Goal: Check status

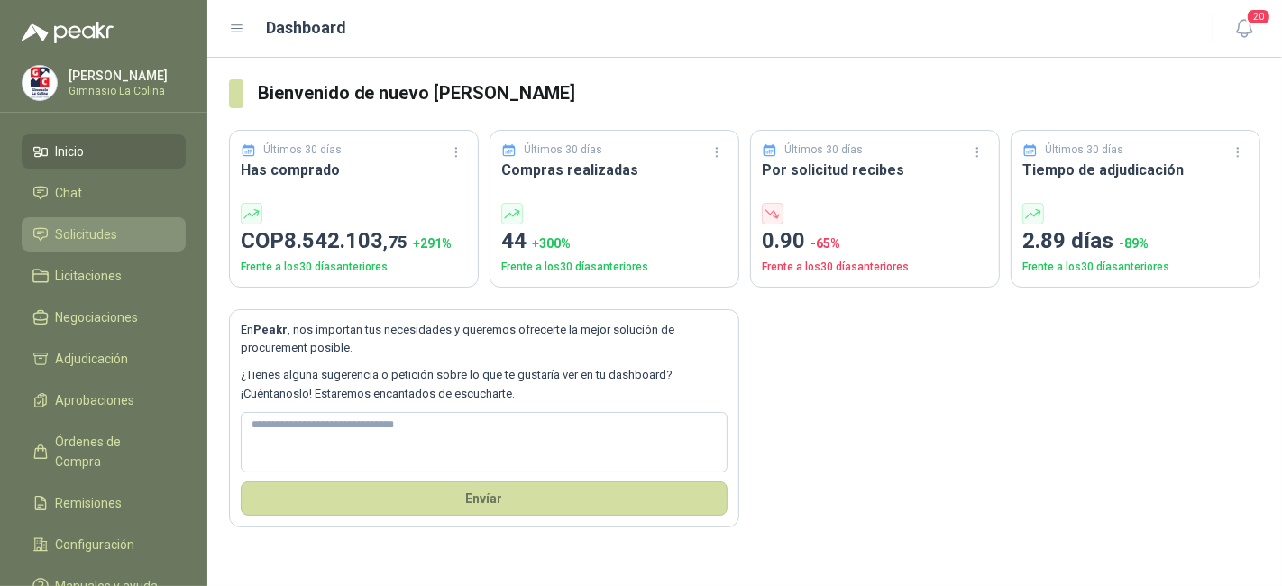
click at [106, 242] on span "Solicitudes" at bounding box center [87, 235] width 62 height 20
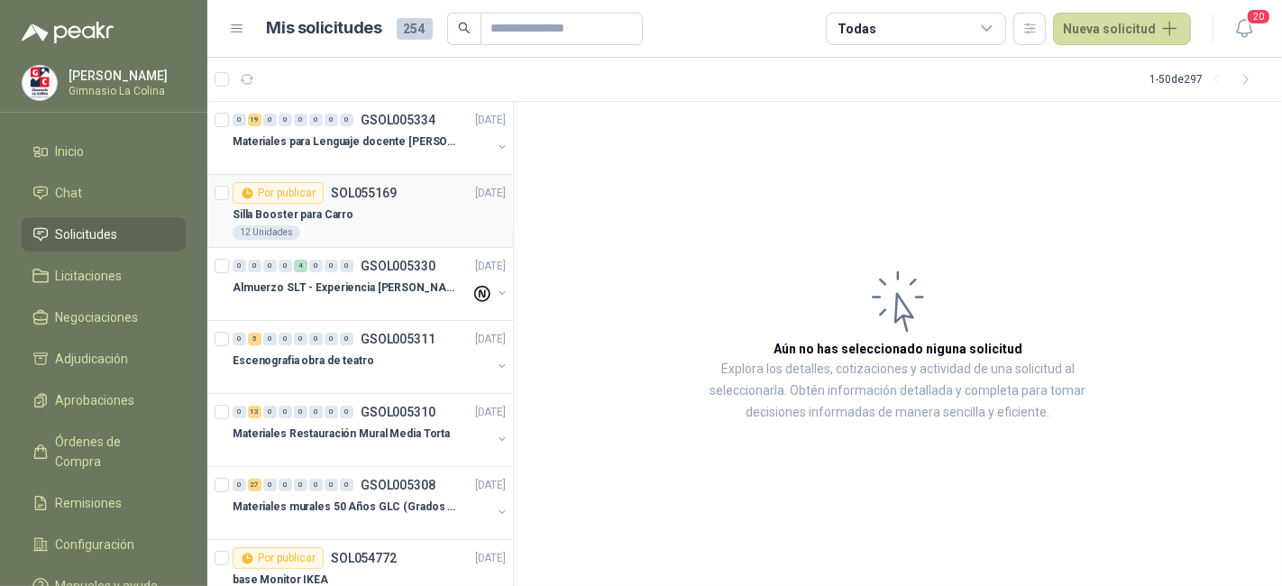
click at [399, 205] on div "Silla Booster para Carro" at bounding box center [369, 215] width 273 height 22
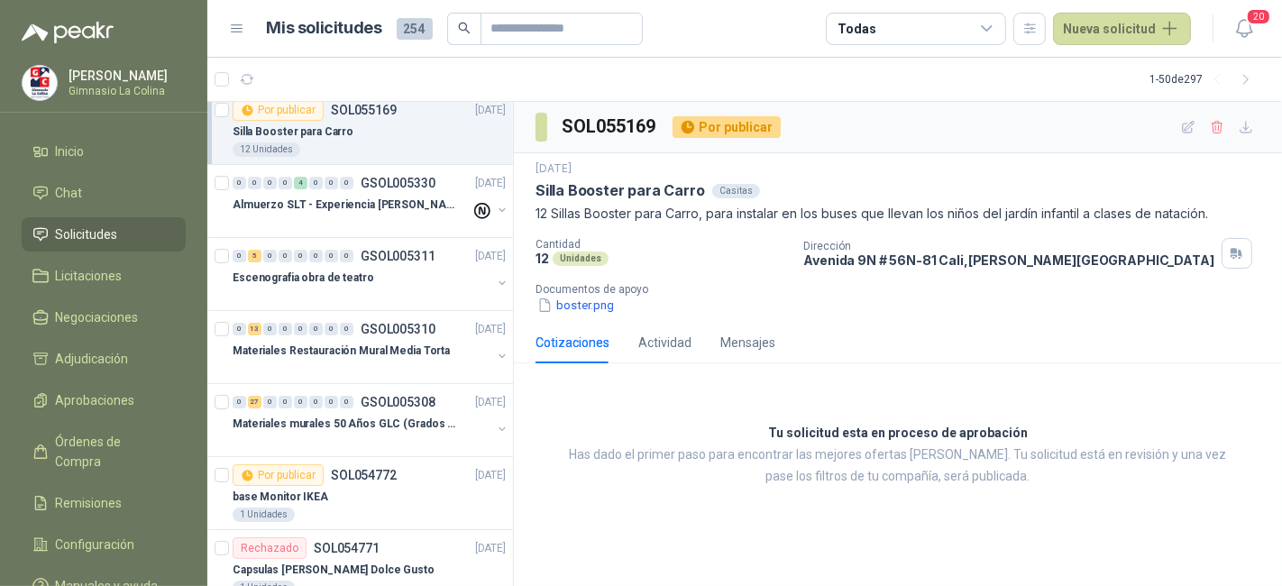
scroll to position [81, 0]
click at [369, 437] on div at bounding box center [362, 444] width 259 height 14
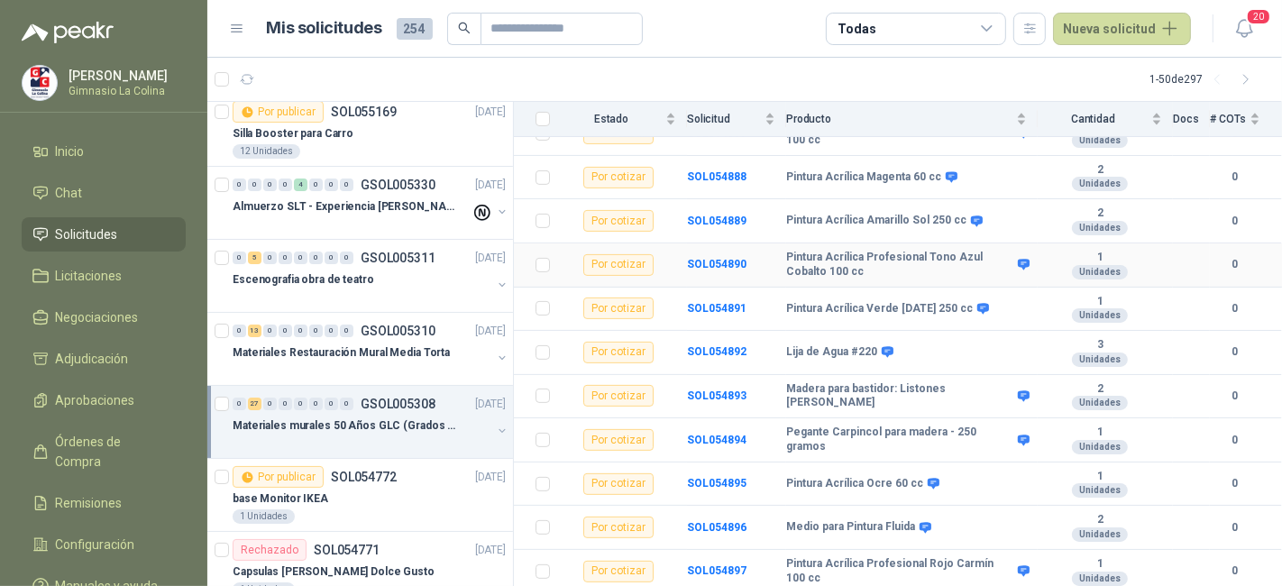
scroll to position [470, 0]
click at [988, 390] on td "Madera para bastidor: Listones [PERSON_NAME]" at bounding box center [912, 395] width 252 height 44
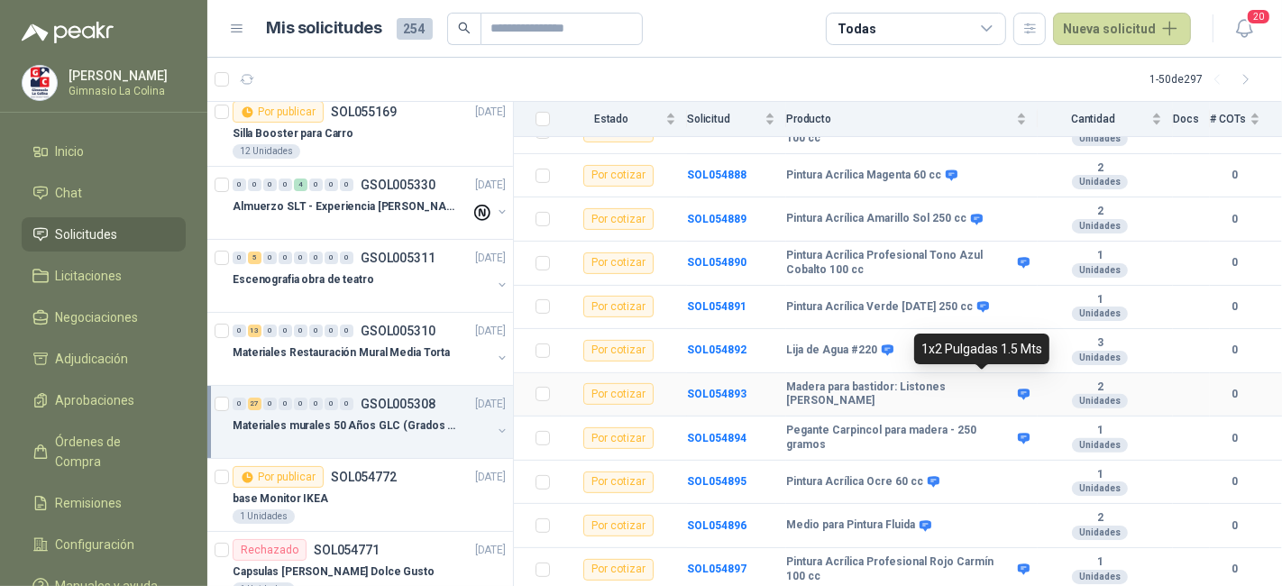
click at [1018, 389] on icon at bounding box center [1024, 394] width 12 height 11
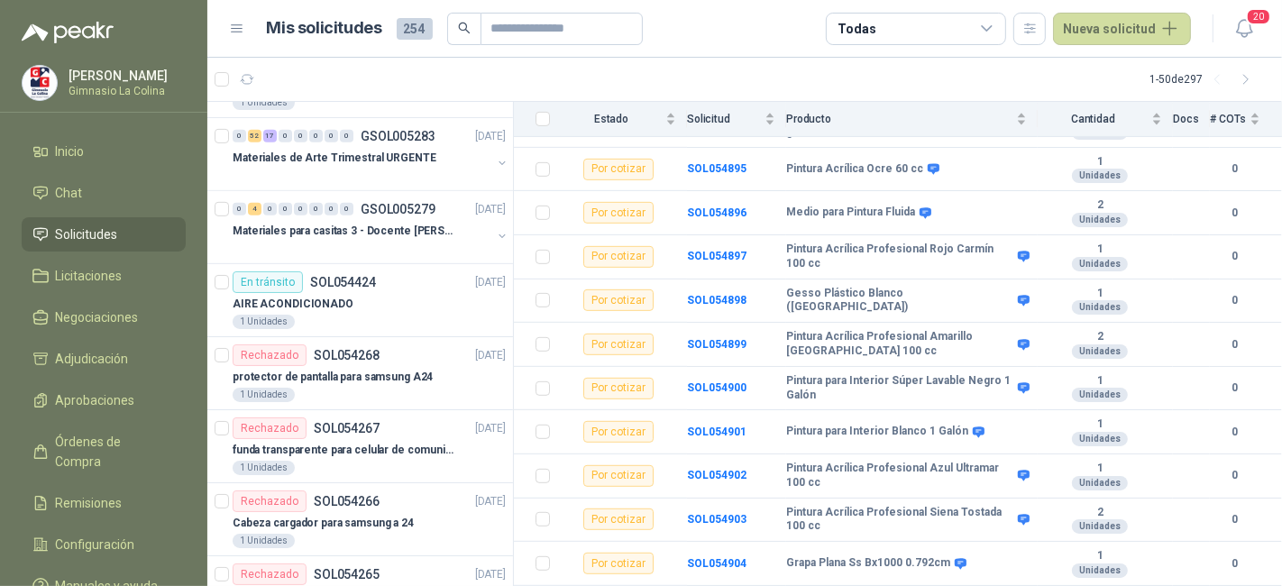
scroll to position [676, 0]
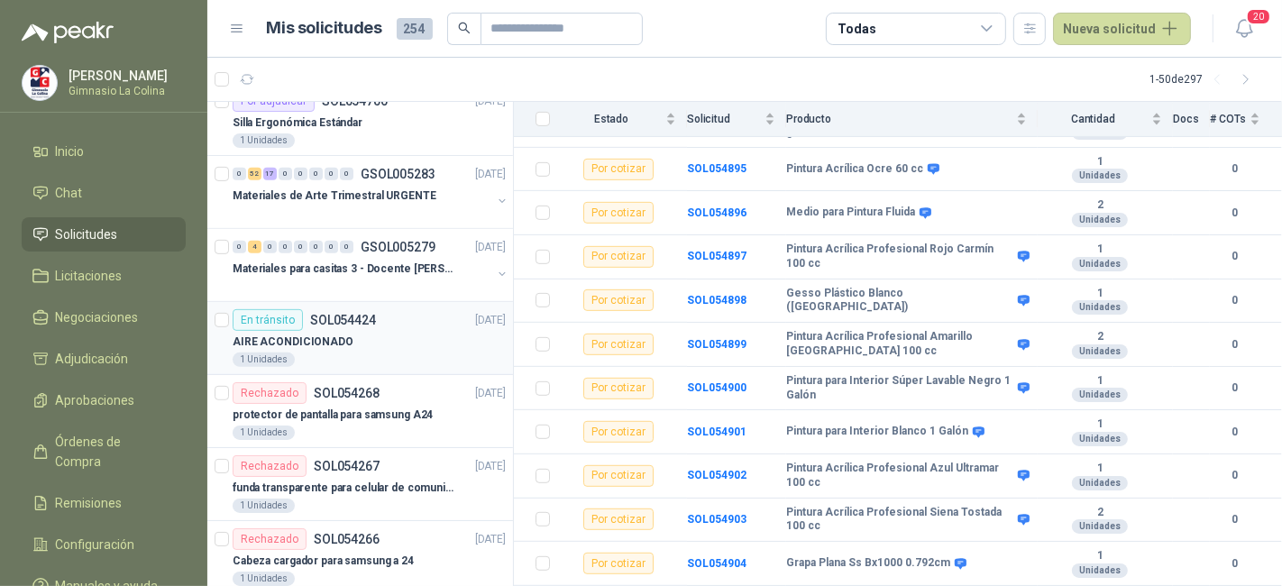
click at [383, 353] on div "1 Unidades" at bounding box center [369, 360] width 273 height 14
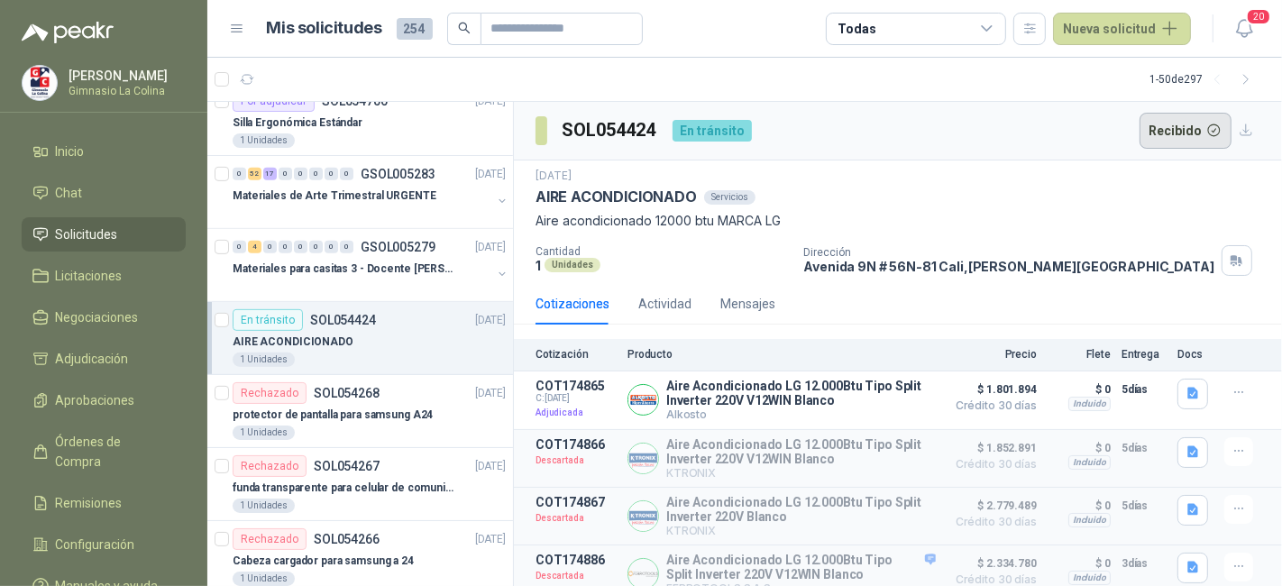
click at [1174, 140] on button "Recibido" at bounding box center [1186, 131] width 93 height 36
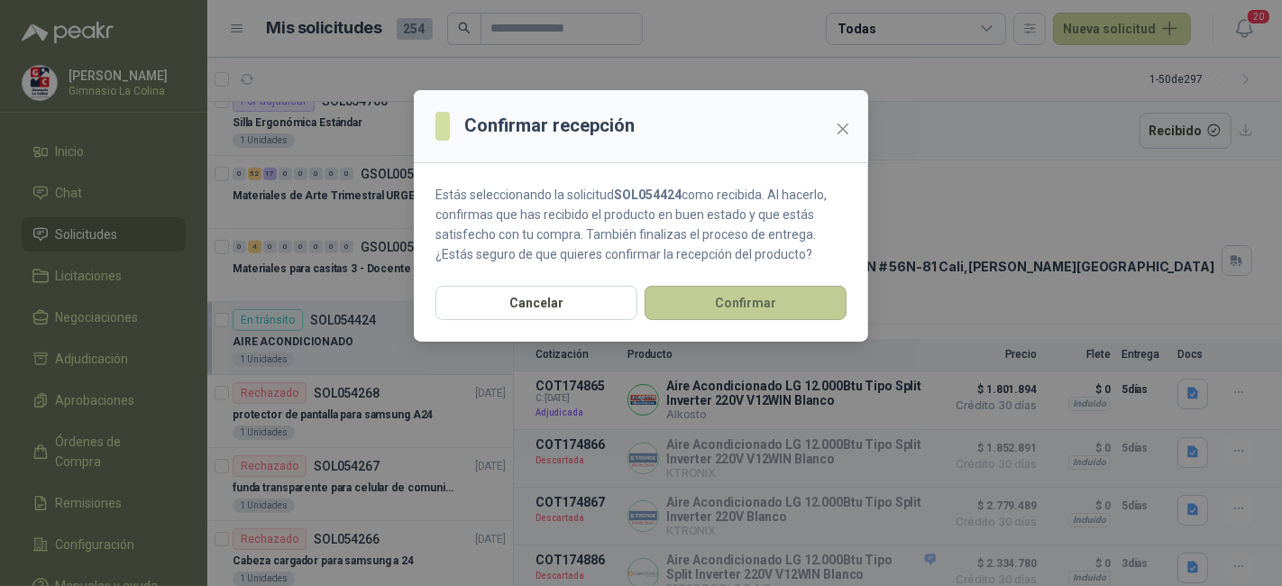
click at [752, 300] on button "Confirmar" at bounding box center [746, 303] width 202 height 34
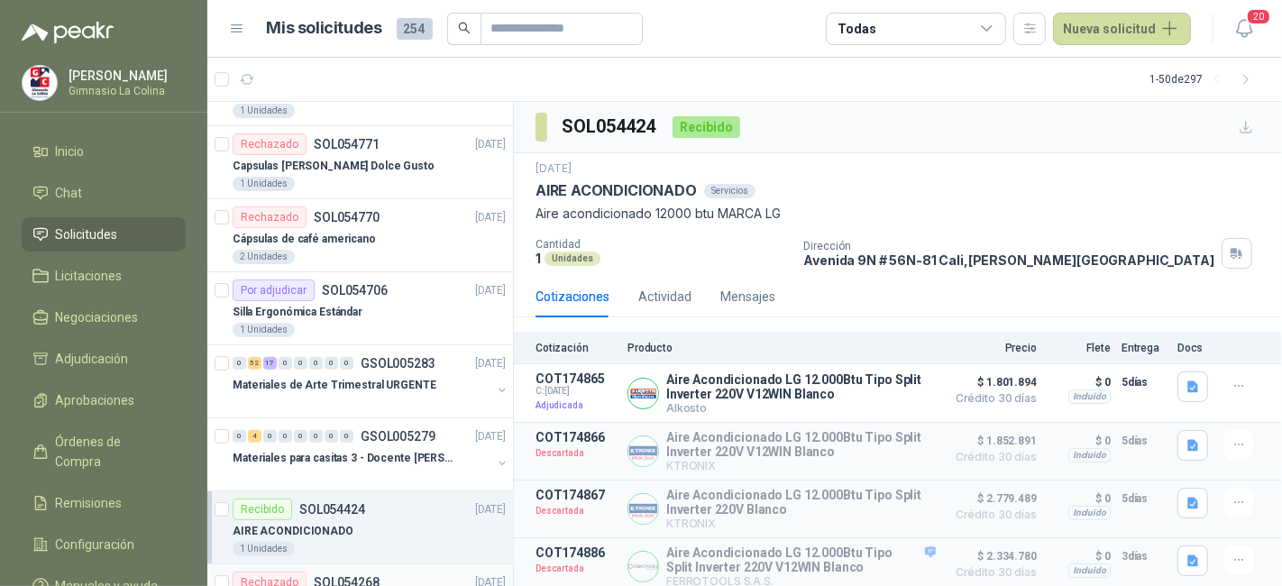
scroll to position [479, 0]
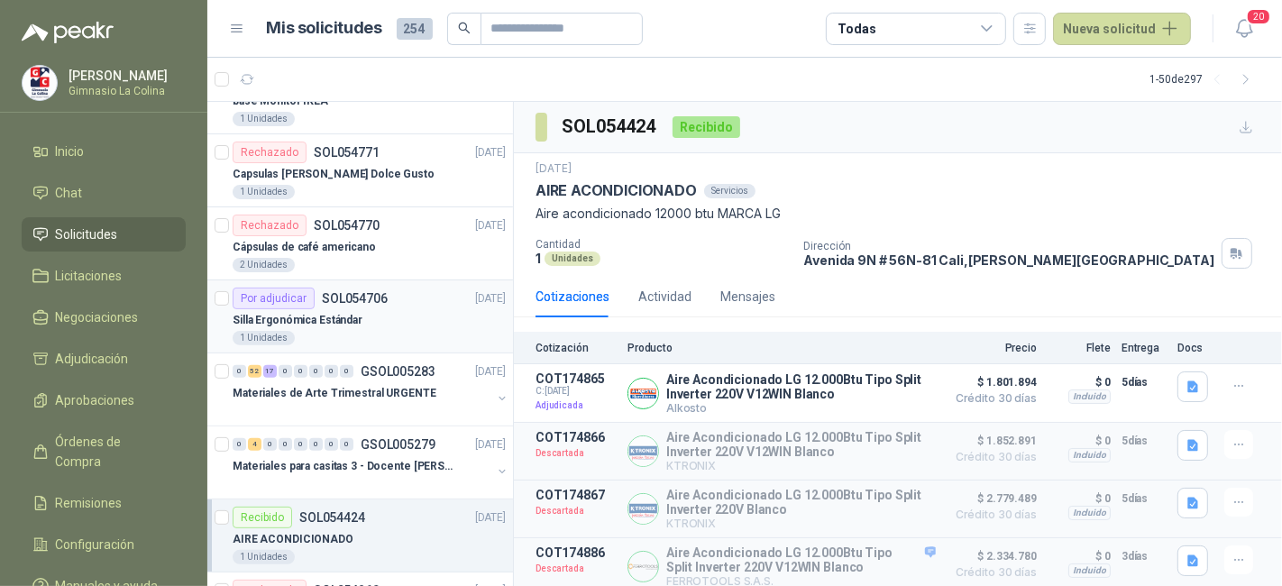
click at [393, 338] on div "1 Unidades" at bounding box center [369, 338] width 273 height 14
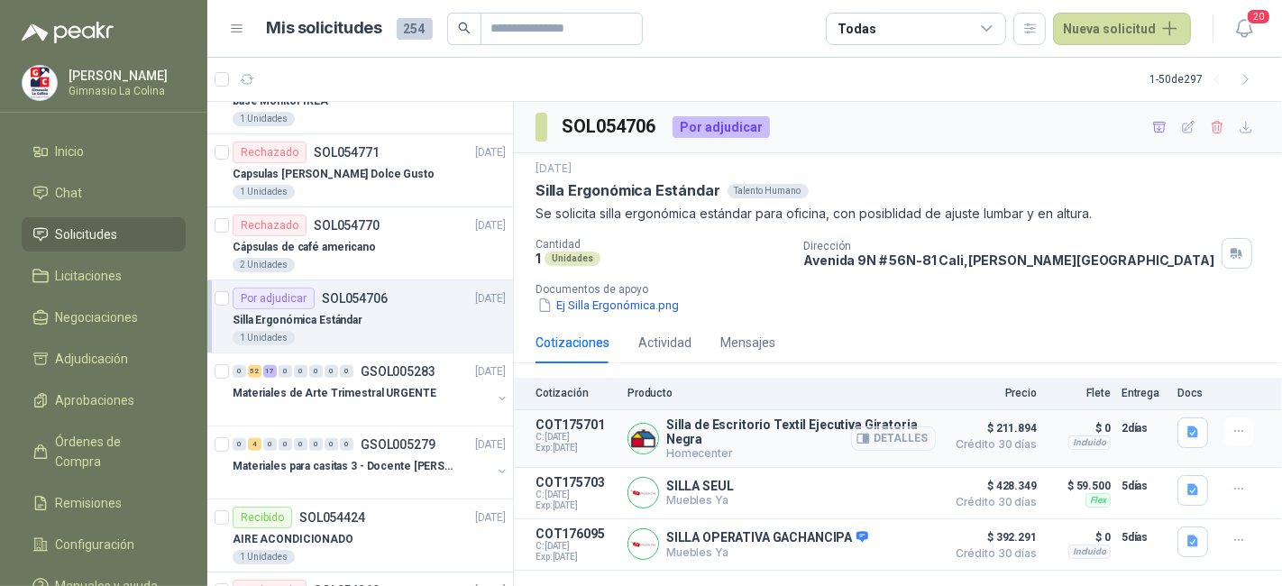
click at [911, 438] on button "Detalles" at bounding box center [893, 439] width 85 height 24
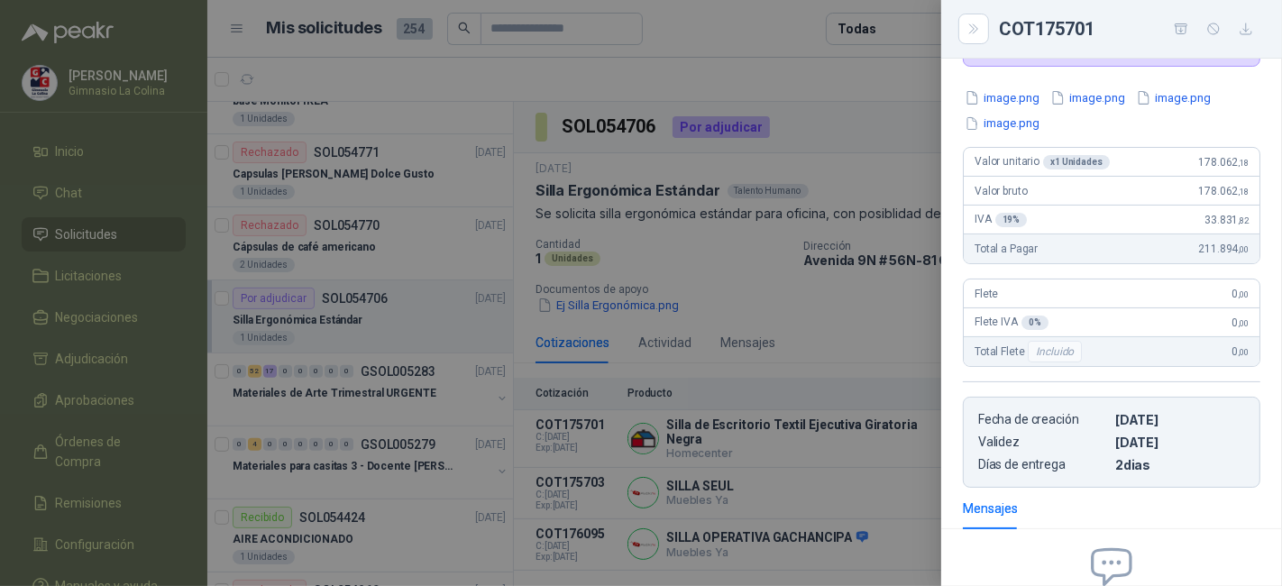
scroll to position [162, 0]
click at [860, 345] on div at bounding box center [641, 293] width 1282 height 586
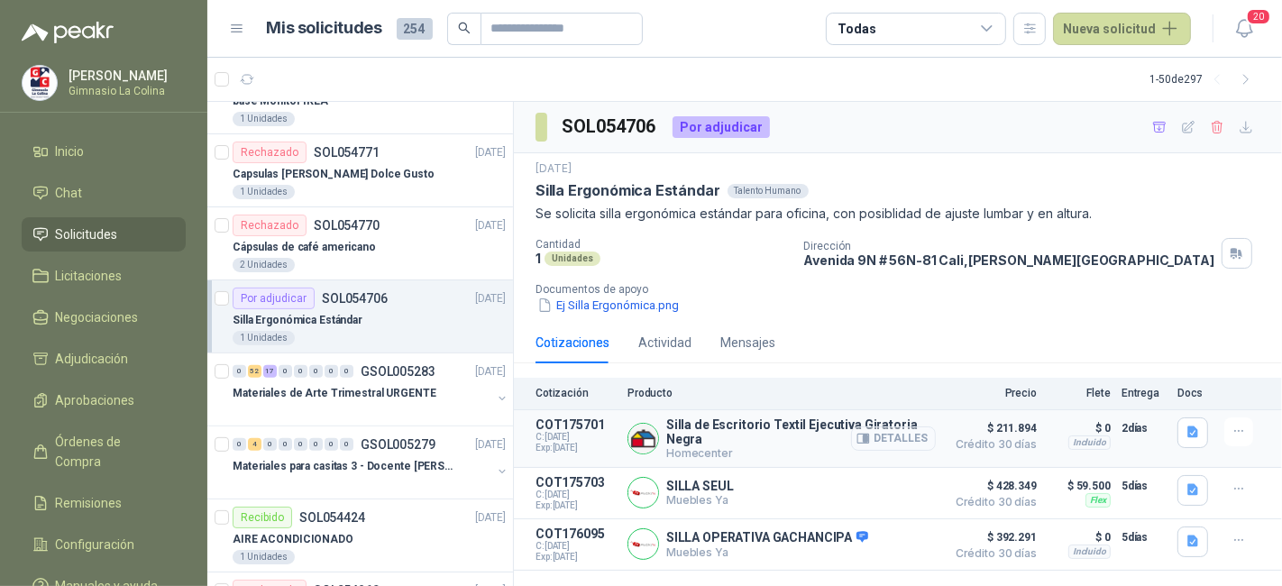
click at [896, 433] on button "Detalles" at bounding box center [893, 439] width 85 height 24
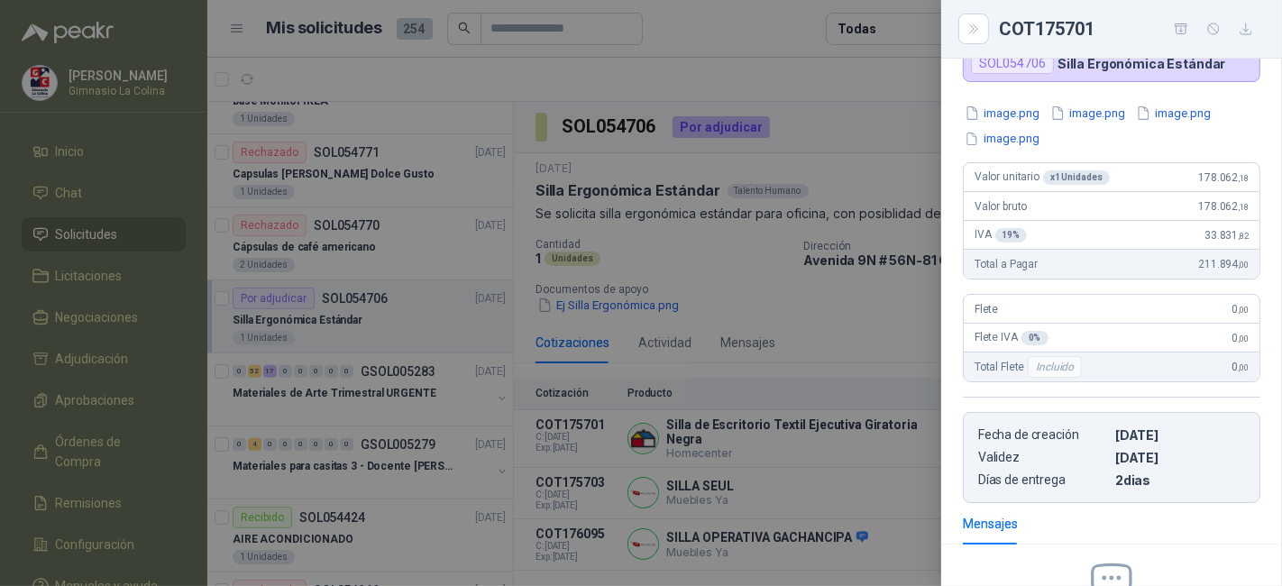
scroll to position [0, 0]
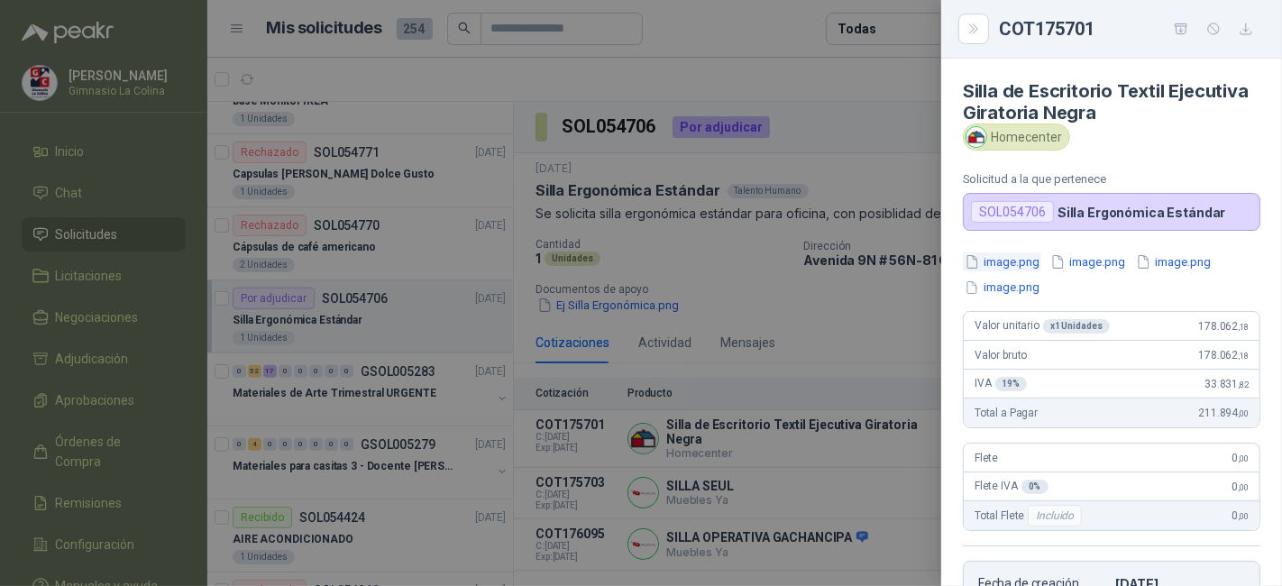
click at [1005, 259] on button "image.png" at bounding box center [1002, 262] width 78 height 19
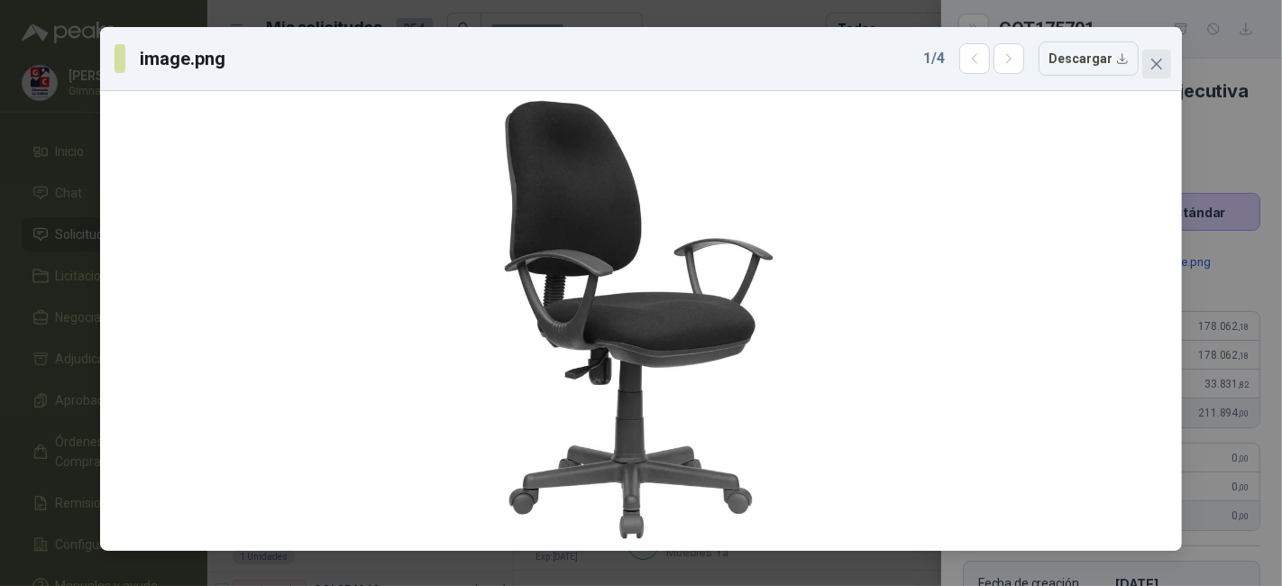
click at [1161, 68] on icon "close" at bounding box center [1157, 64] width 11 height 11
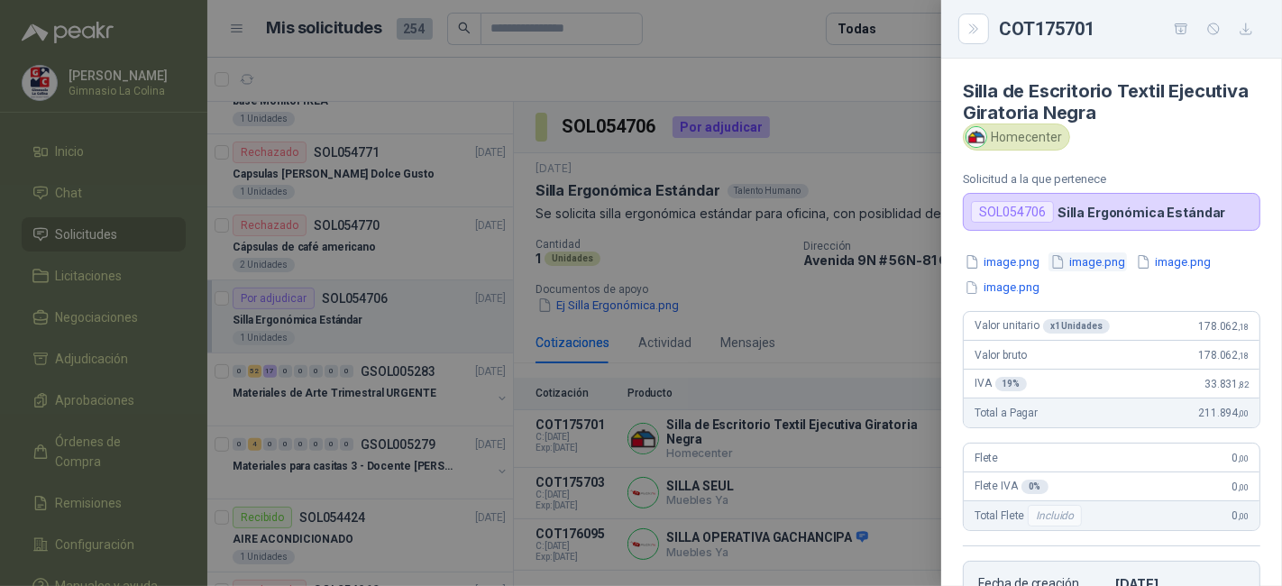
click at [1099, 260] on button "image.png" at bounding box center [1088, 262] width 78 height 19
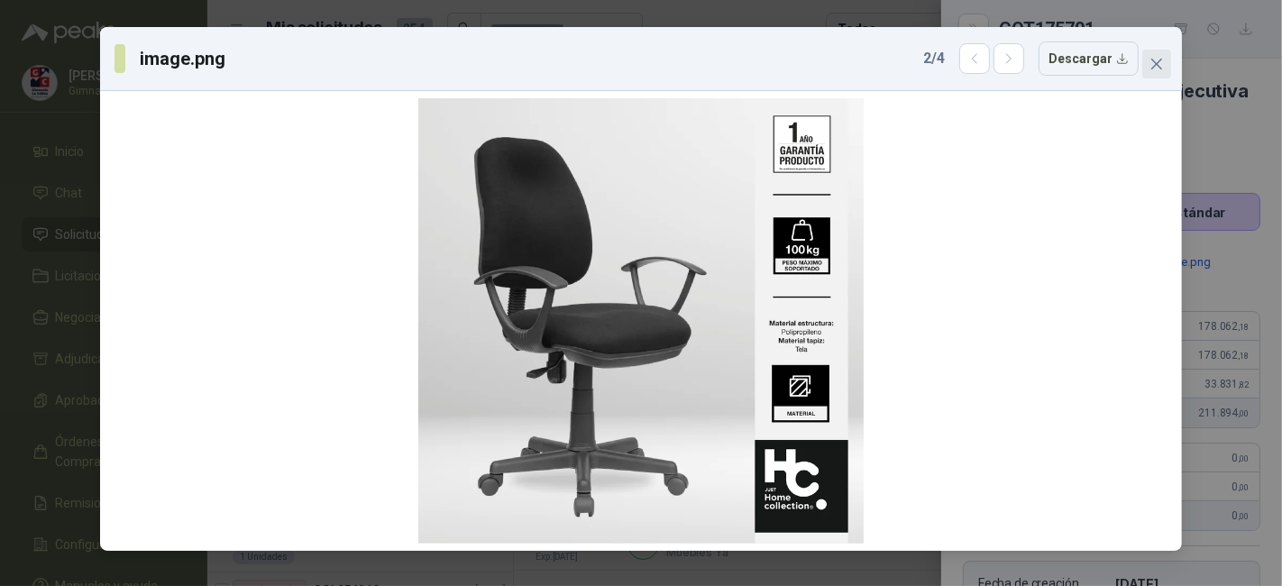
click at [1150, 63] on icon "close" at bounding box center [1157, 64] width 14 height 14
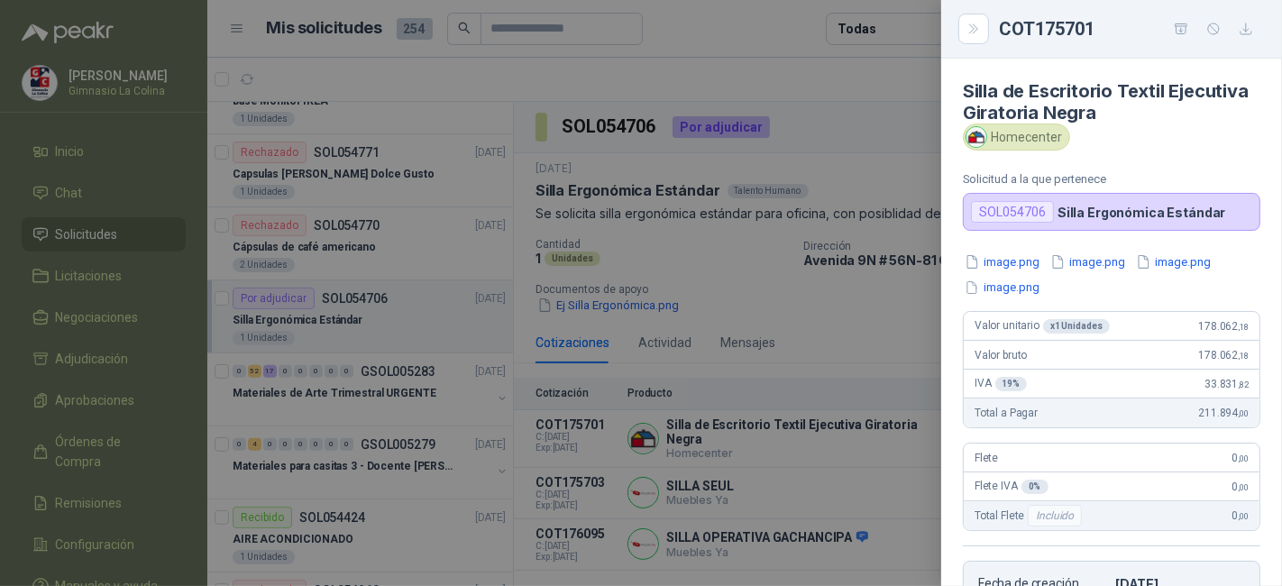
click at [904, 119] on div at bounding box center [641, 293] width 1282 height 586
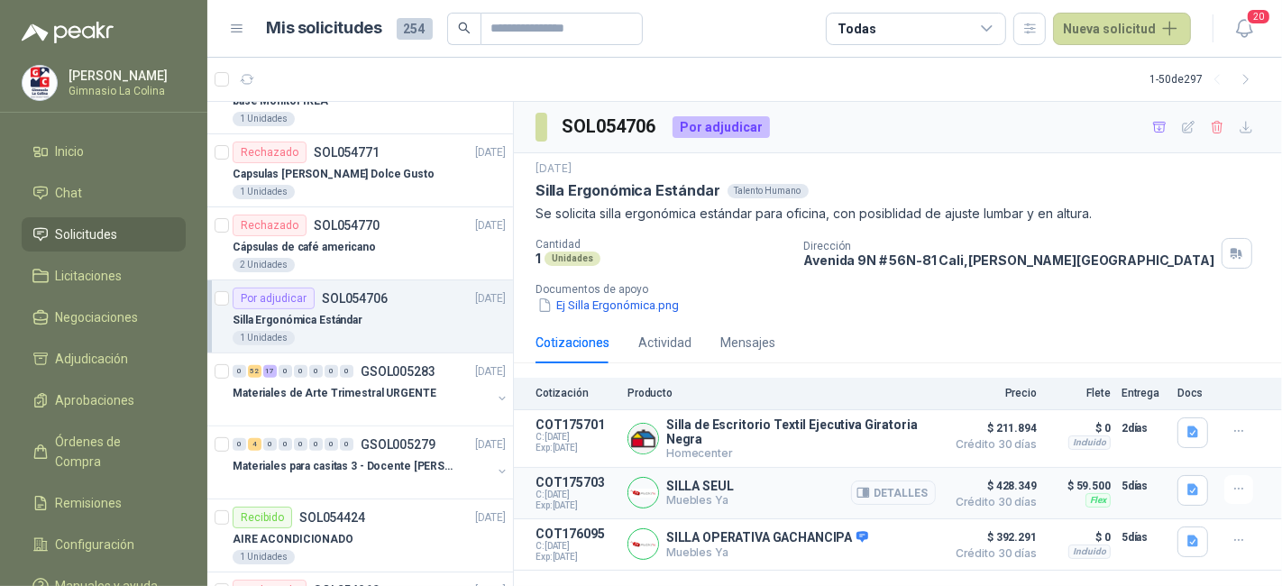
click at [915, 488] on button "Detalles" at bounding box center [893, 493] width 85 height 24
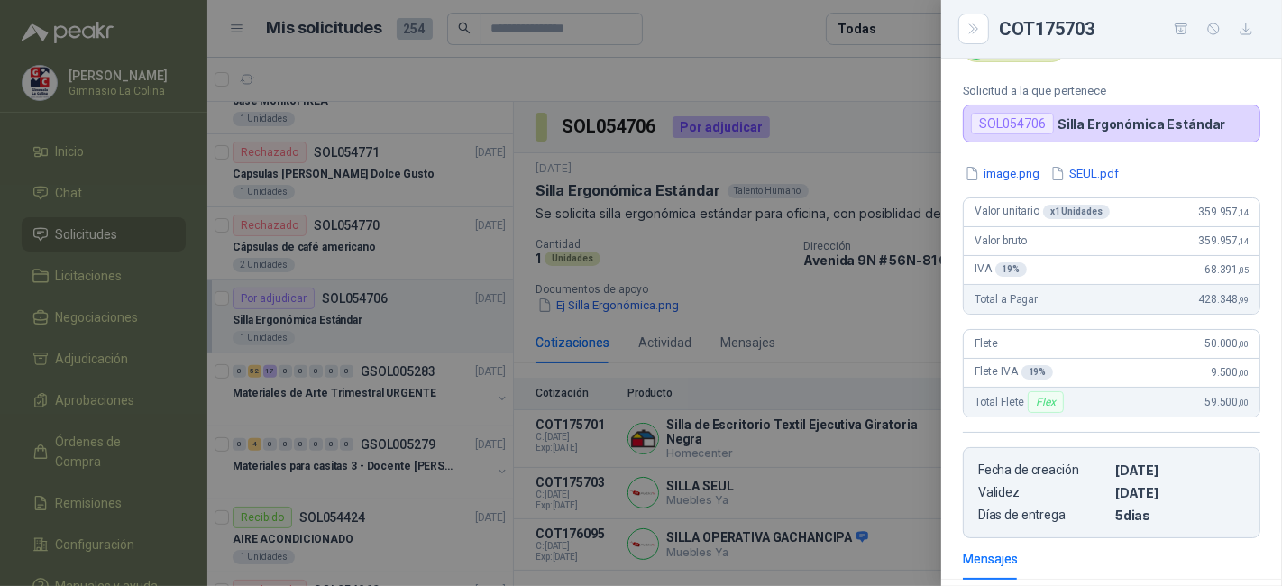
scroll to position [0, 0]
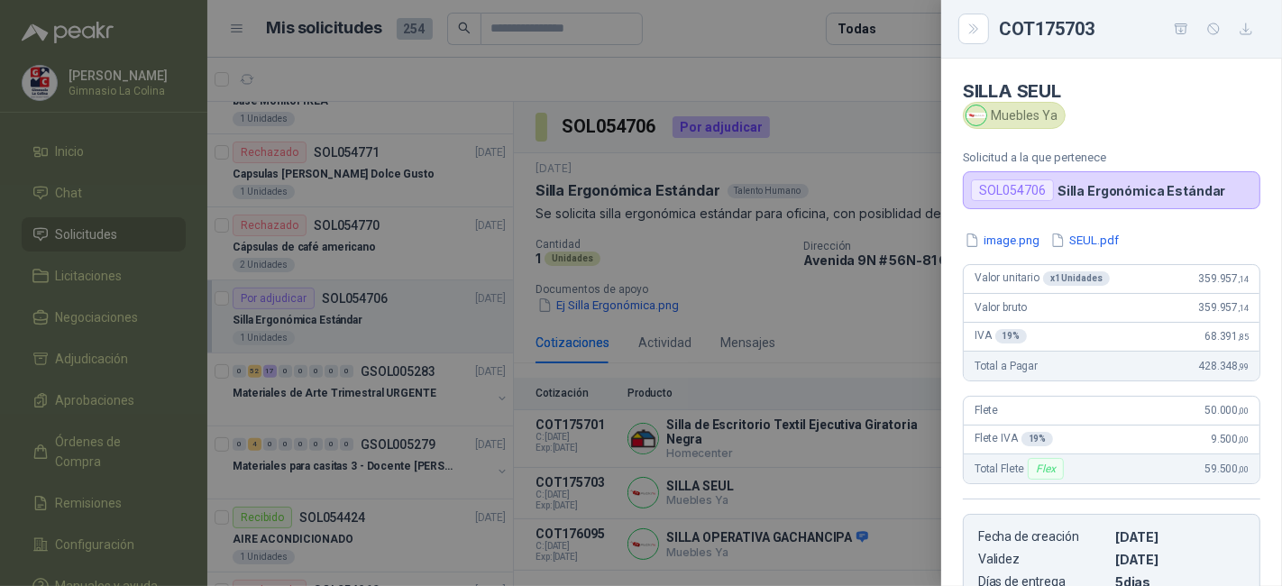
click at [858, 346] on div at bounding box center [641, 293] width 1282 height 586
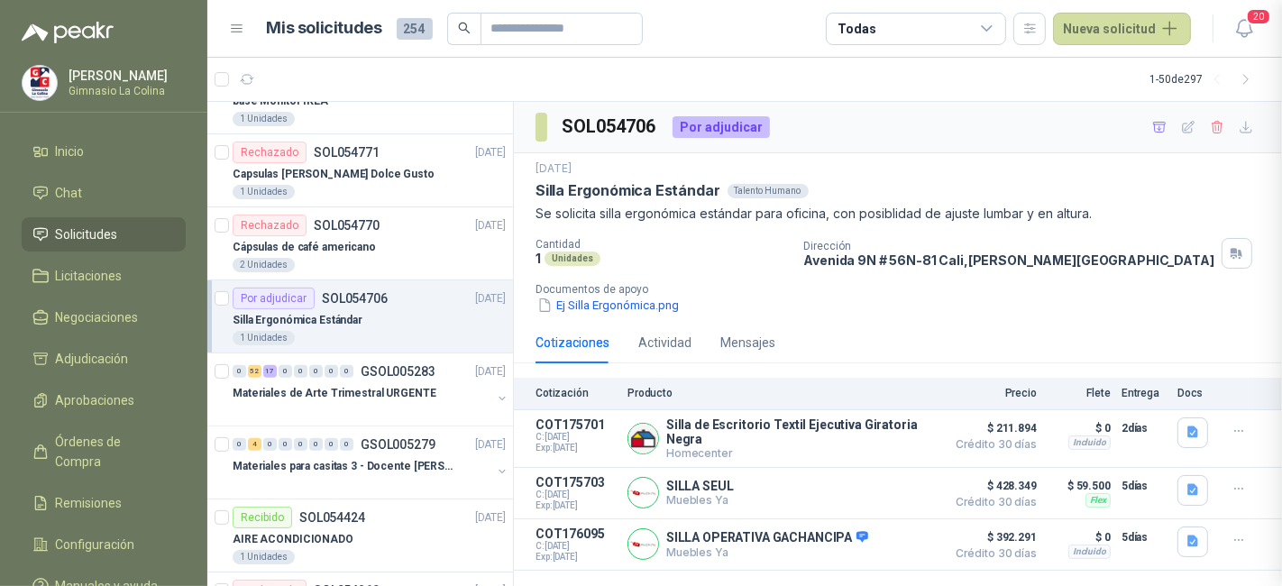
scroll to position [314, 0]
click at [923, 545] on button "Detalles" at bounding box center [893, 544] width 85 height 24
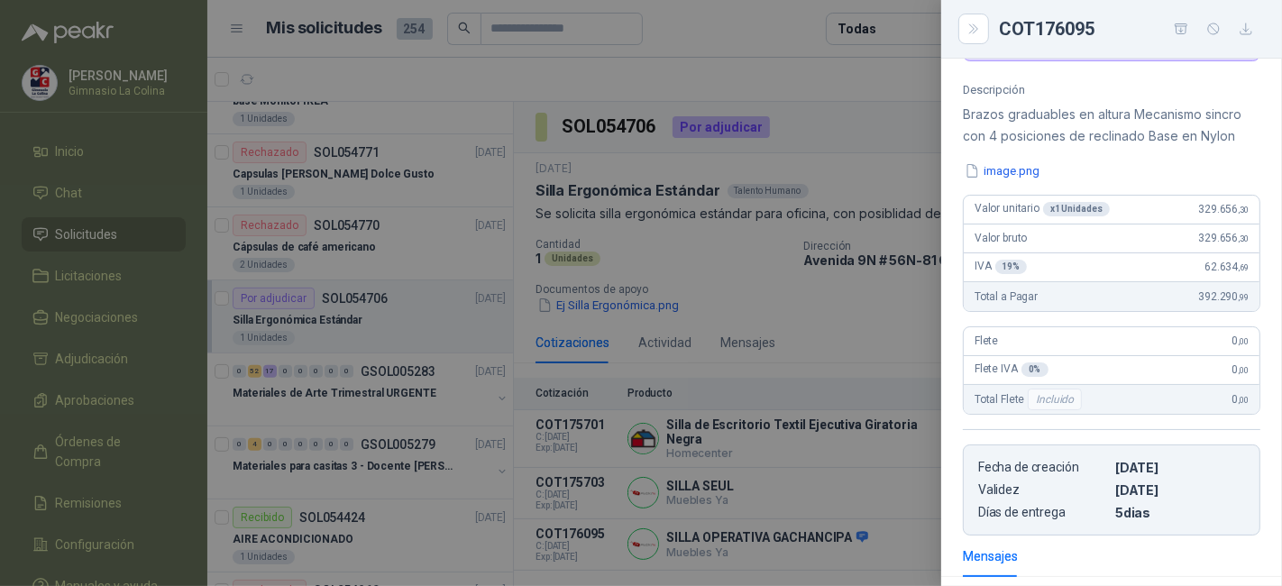
scroll to position [25, 0]
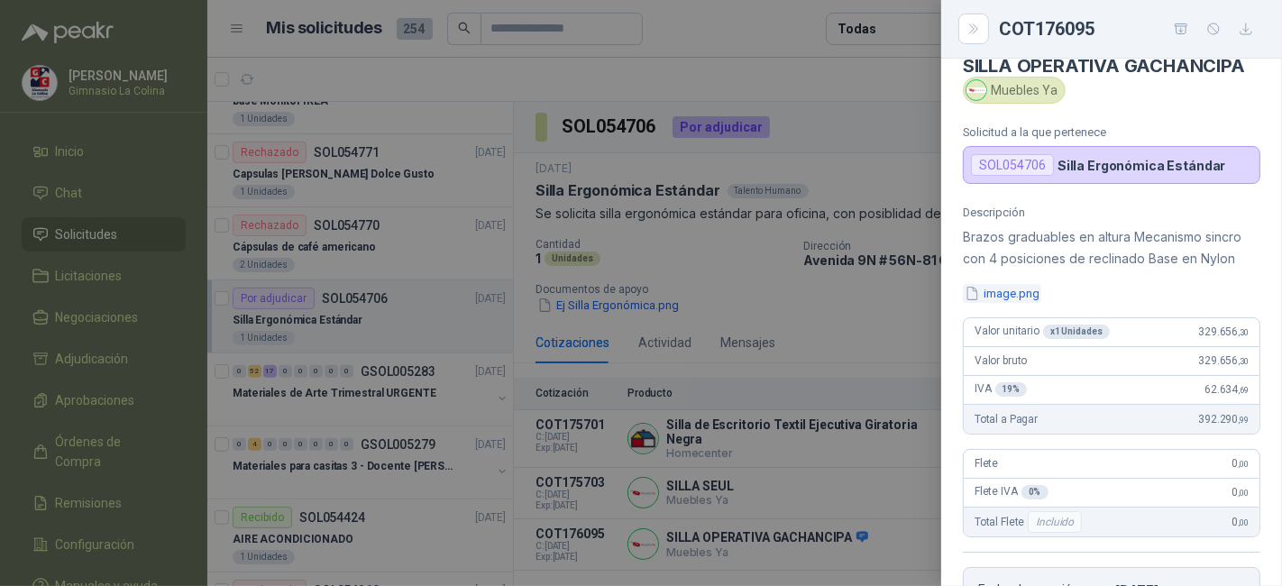
click at [1009, 294] on button "image.png" at bounding box center [1002, 293] width 78 height 19
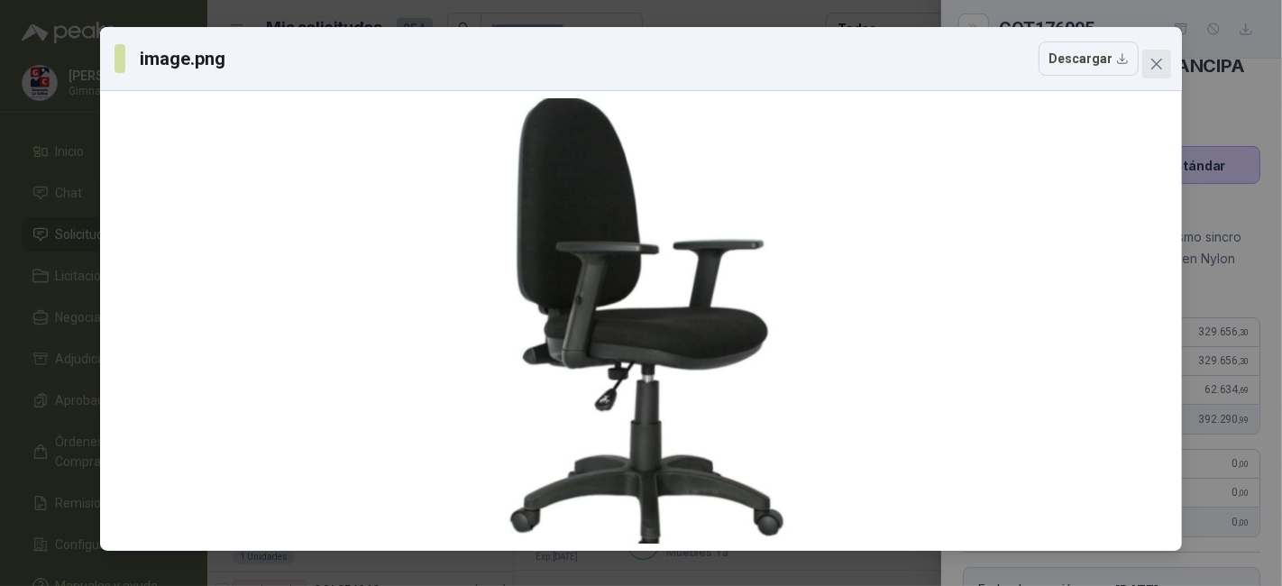
click at [1161, 58] on icon "close" at bounding box center [1157, 64] width 14 height 14
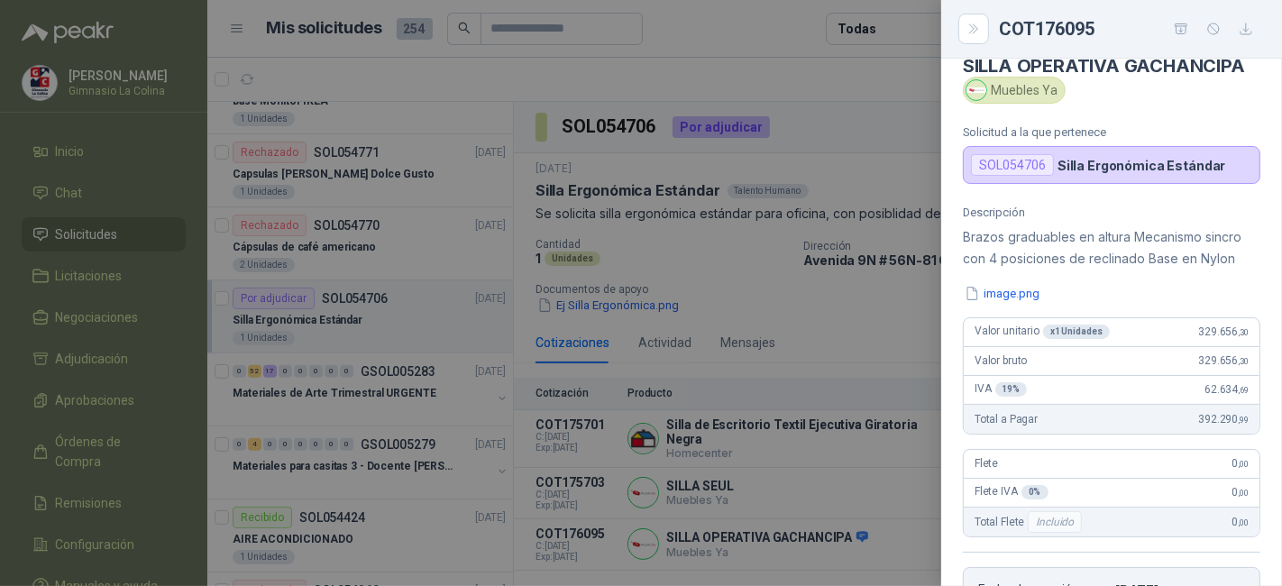
click at [893, 119] on div at bounding box center [641, 293] width 1282 height 586
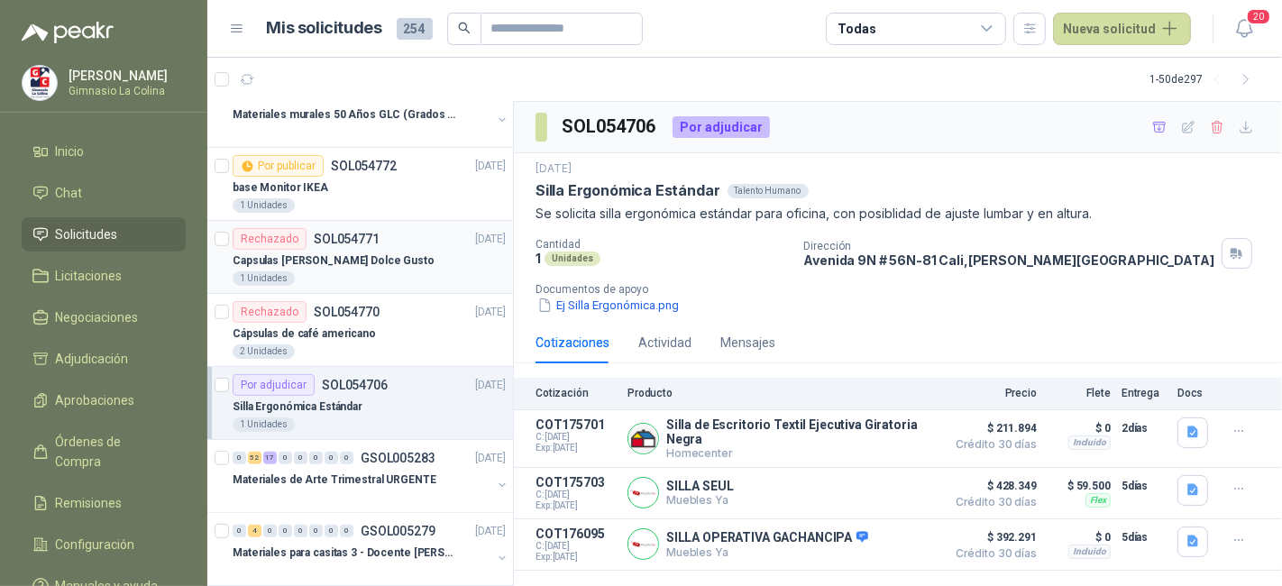
scroll to position [336, 0]
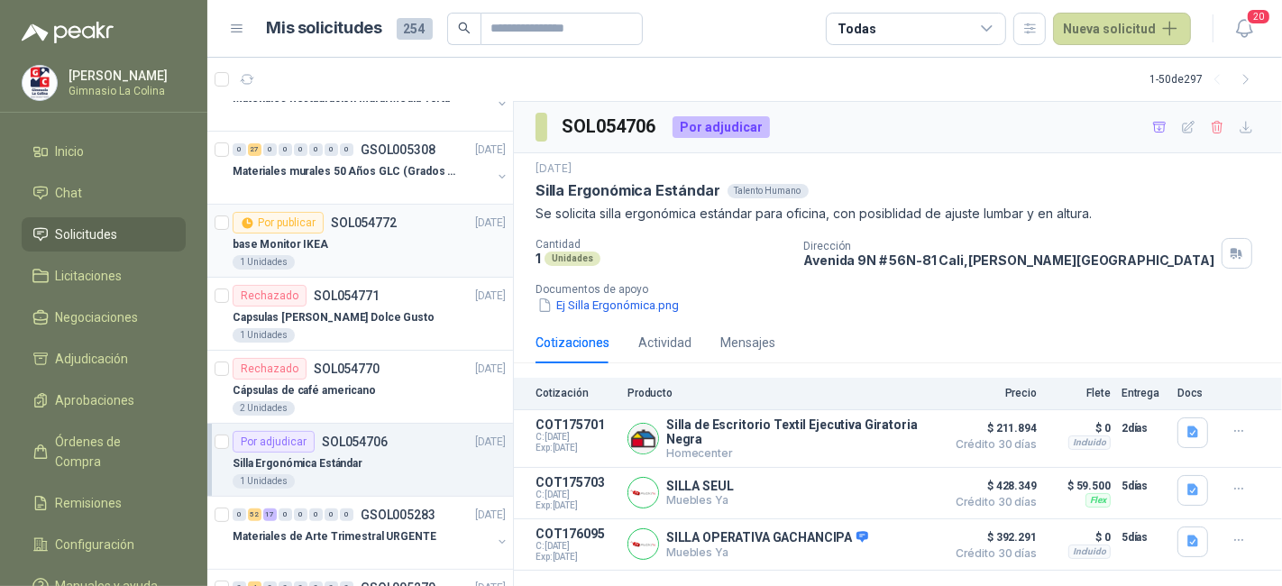
click at [424, 246] on div "base Monitor IKEA" at bounding box center [369, 245] width 273 height 22
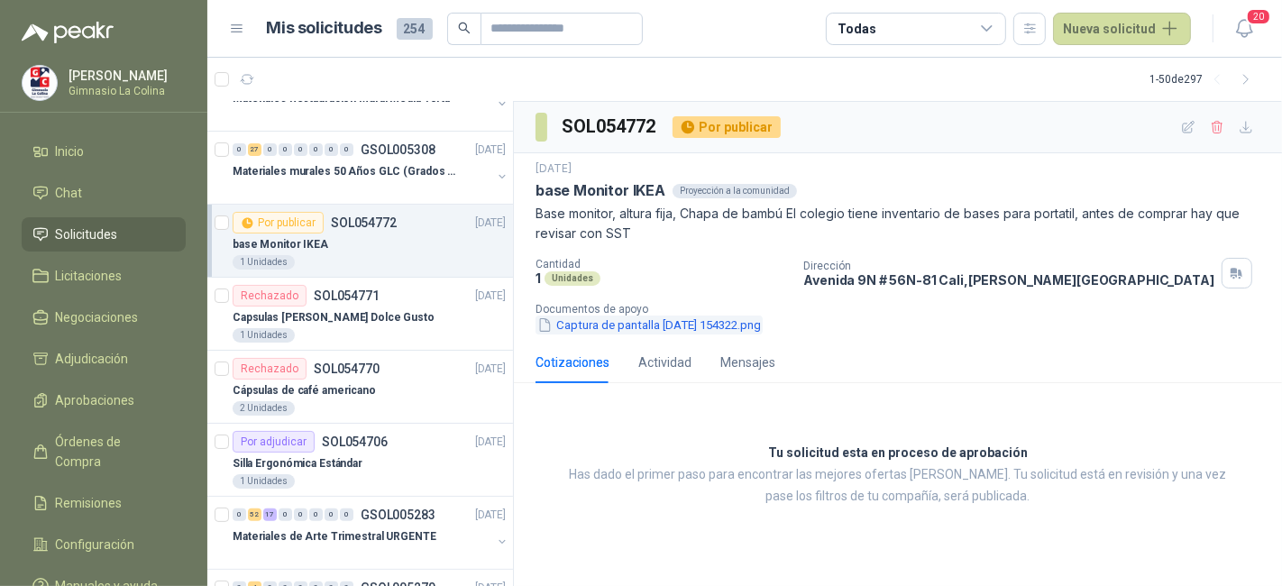
click at [760, 326] on button "Captura de pantalla [DATE] 154322.png" at bounding box center [649, 325] width 227 height 19
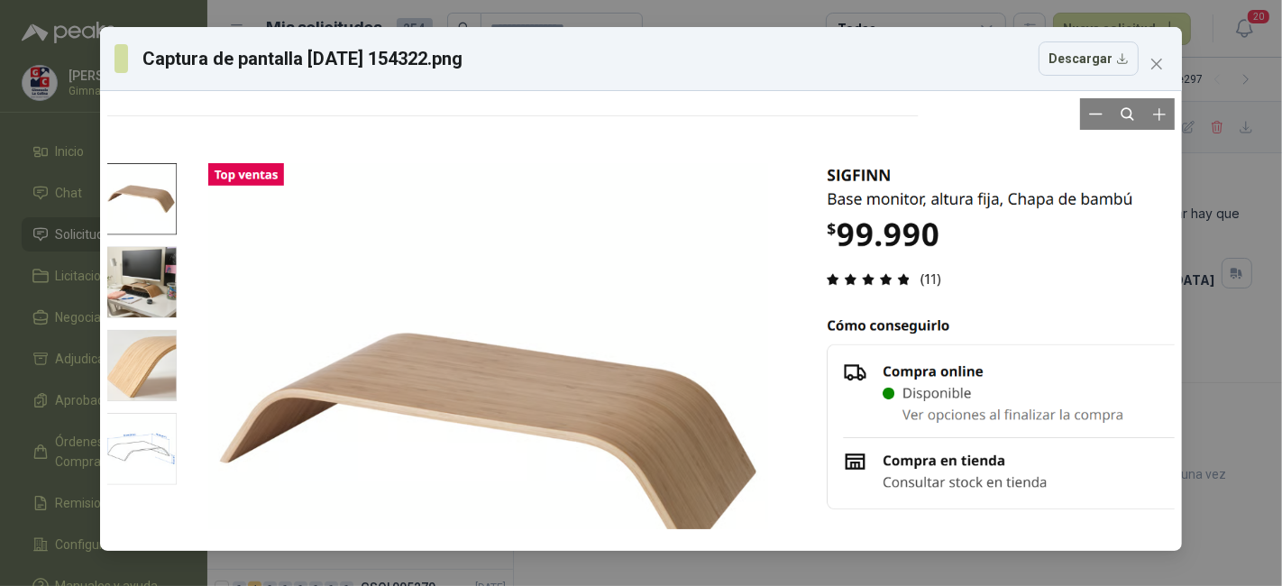
click at [160, 318] on div at bounding box center [641, 321] width 1068 height 446
click at [158, 287] on div at bounding box center [641, 321] width 1068 height 446
click at [152, 409] on div at bounding box center [641, 321] width 1068 height 446
click at [149, 483] on div at bounding box center [641, 321] width 1068 height 446
click at [1149, 51] on button "Close" at bounding box center [1157, 64] width 29 height 29
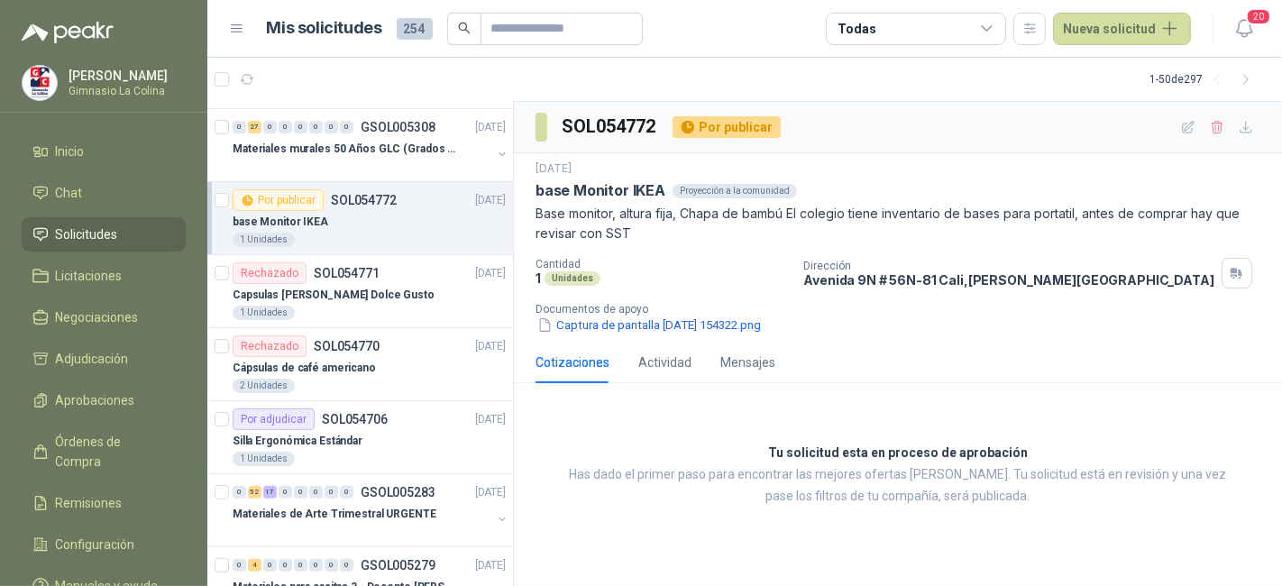
scroll to position [361, 0]
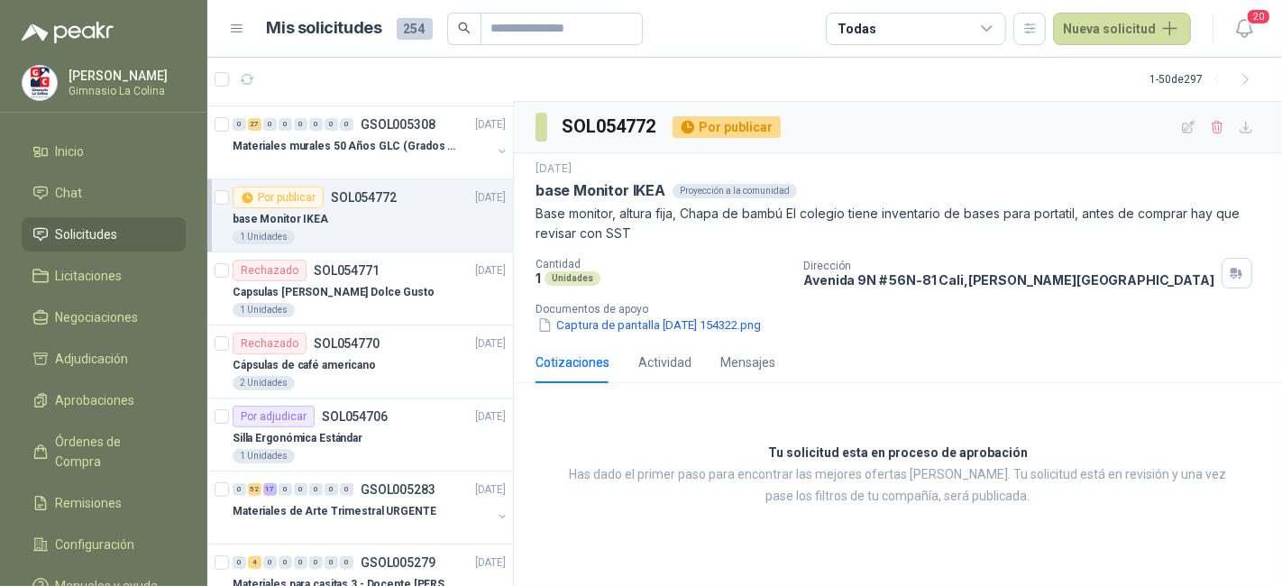
click at [410, 222] on div "base Monitor IKEA" at bounding box center [369, 219] width 273 height 22
click at [664, 320] on button "Captura de pantalla [DATE] 154322.png" at bounding box center [649, 325] width 227 height 19
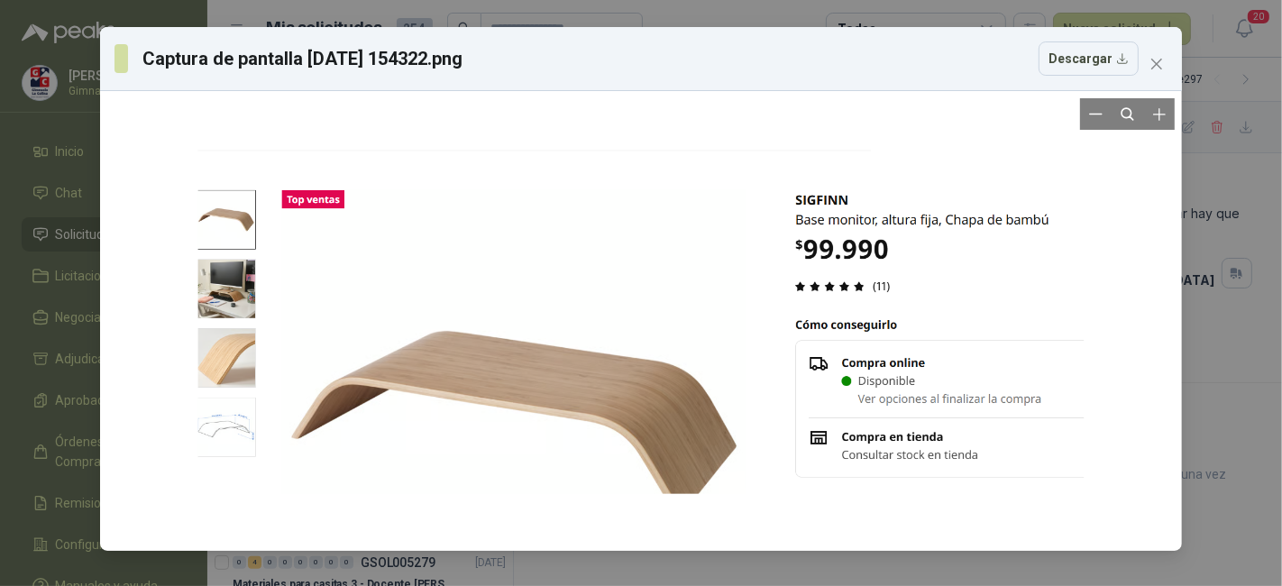
click at [219, 284] on div at bounding box center [641, 321] width 887 height 370
click at [242, 220] on div at bounding box center [641, 321] width 887 height 370
click at [227, 317] on div at bounding box center [641, 321] width 887 height 370
click at [227, 318] on div at bounding box center [641, 321] width 887 height 370
click at [233, 220] on div at bounding box center [641, 321] width 887 height 370
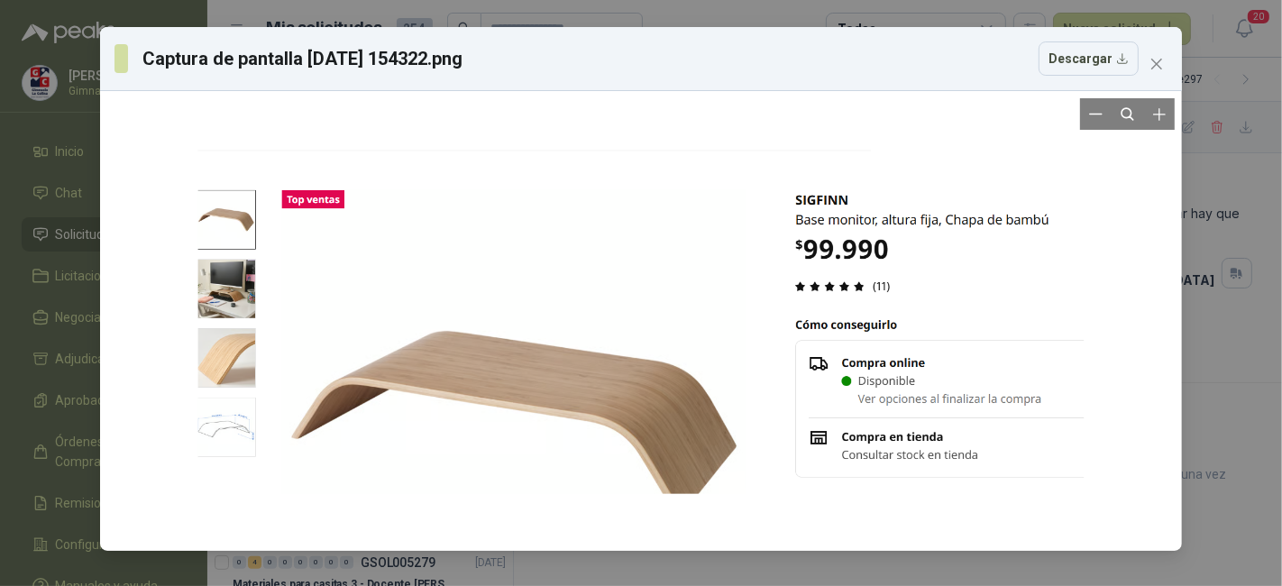
click at [243, 334] on div at bounding box center [641, 321] width 887 height 370
click at [239, 365] on div at bounding box center [641, 321] width 887 height 370
click at [1156, 66] on icon "close" at bounding box center [1157, 64] width 14 height 14
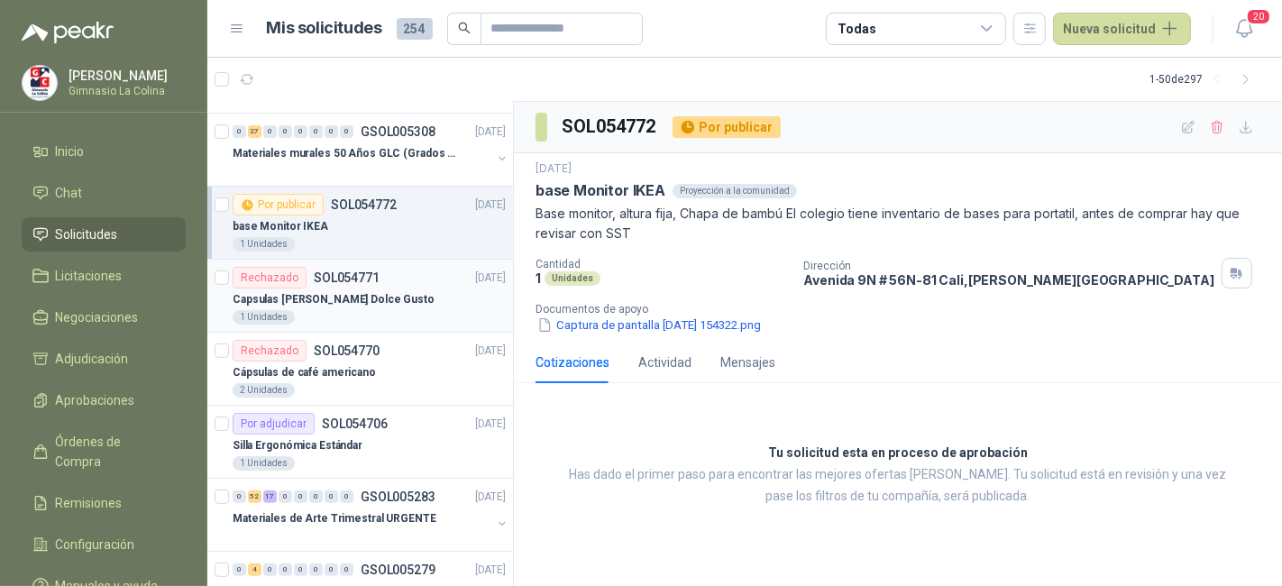
scroll to position [360, 0]
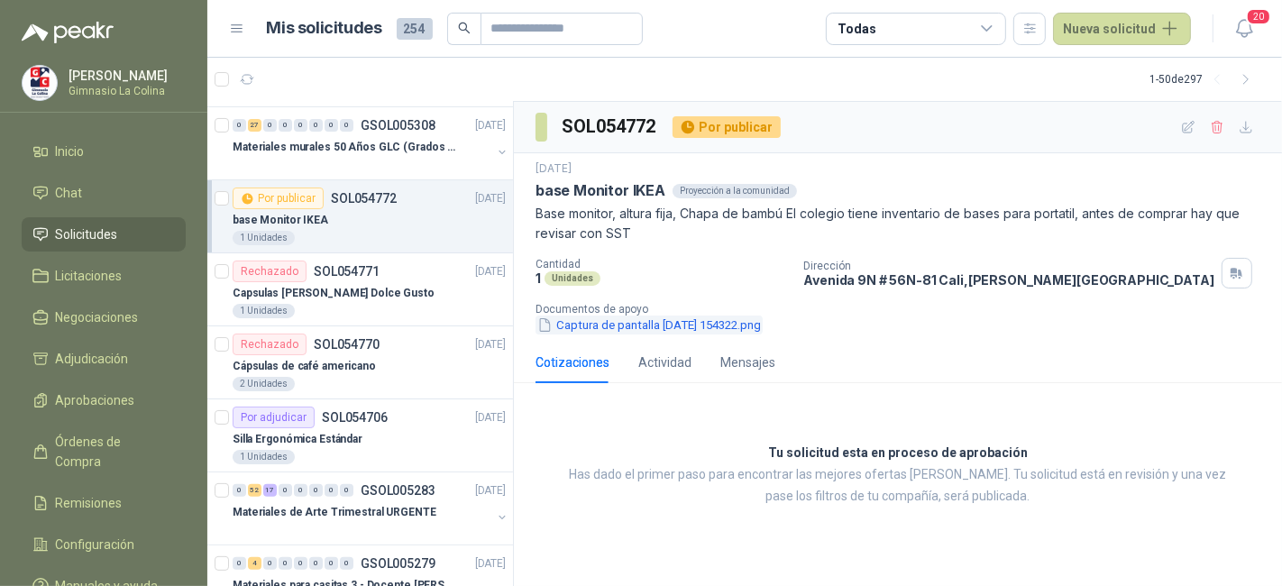
click at [593, 320] on button "Captura de pantalla [DATE] 154322.png" at bounding box center [649, 325] width 227 height 19
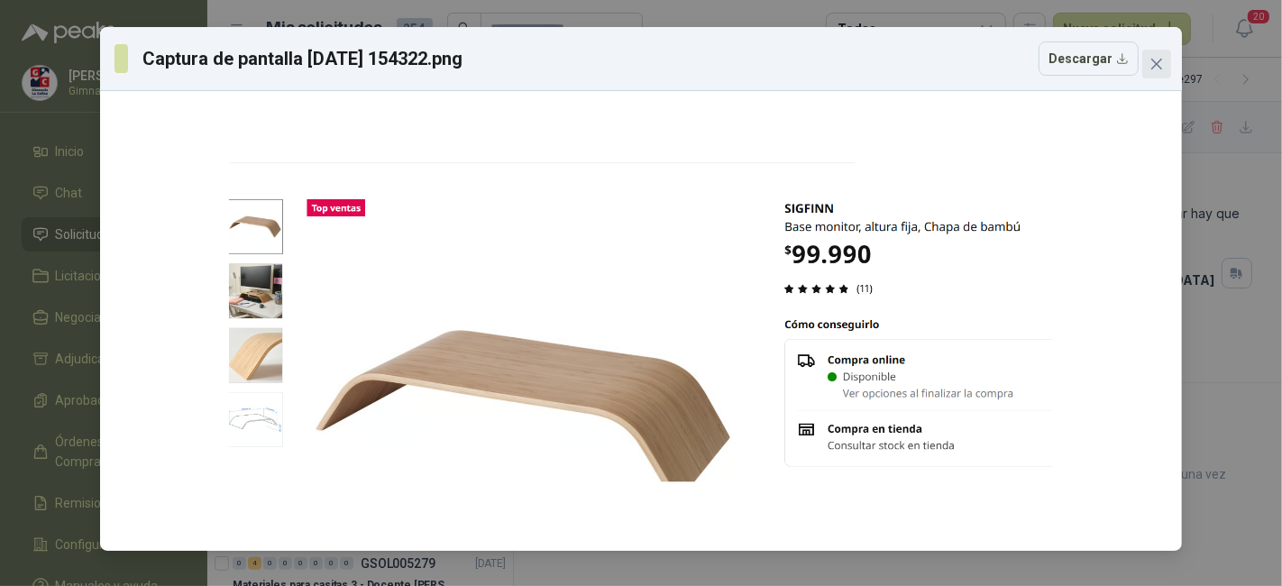
click at [1152, 65] on icon "close" at bounding box center [1157, 64] width 14 height 14
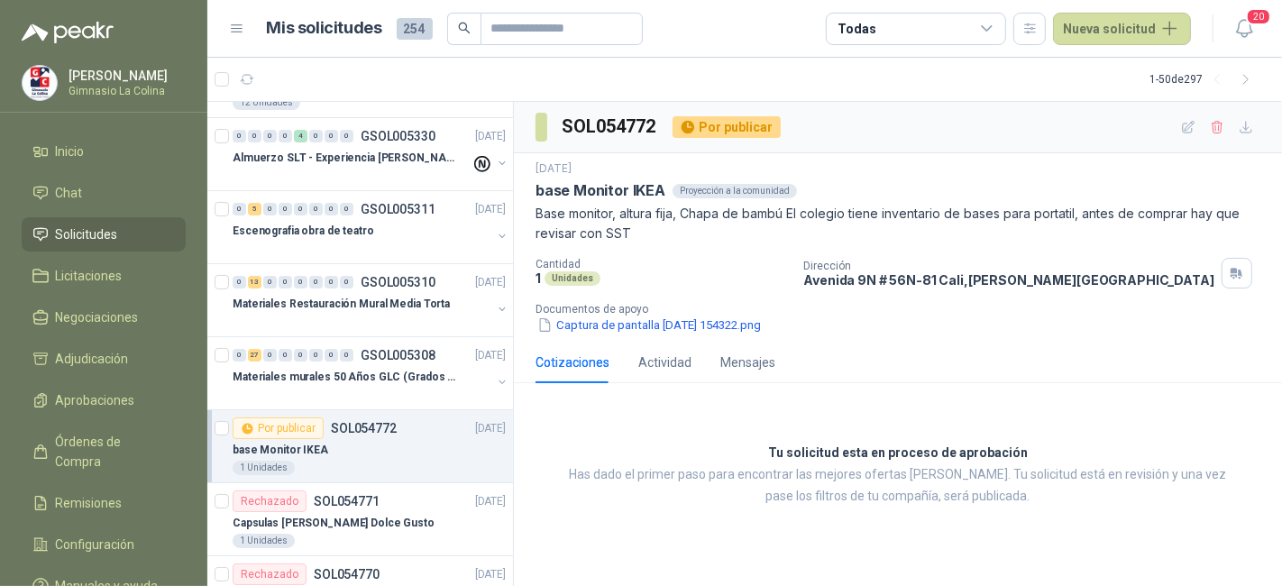
scroll to position [0, 0]
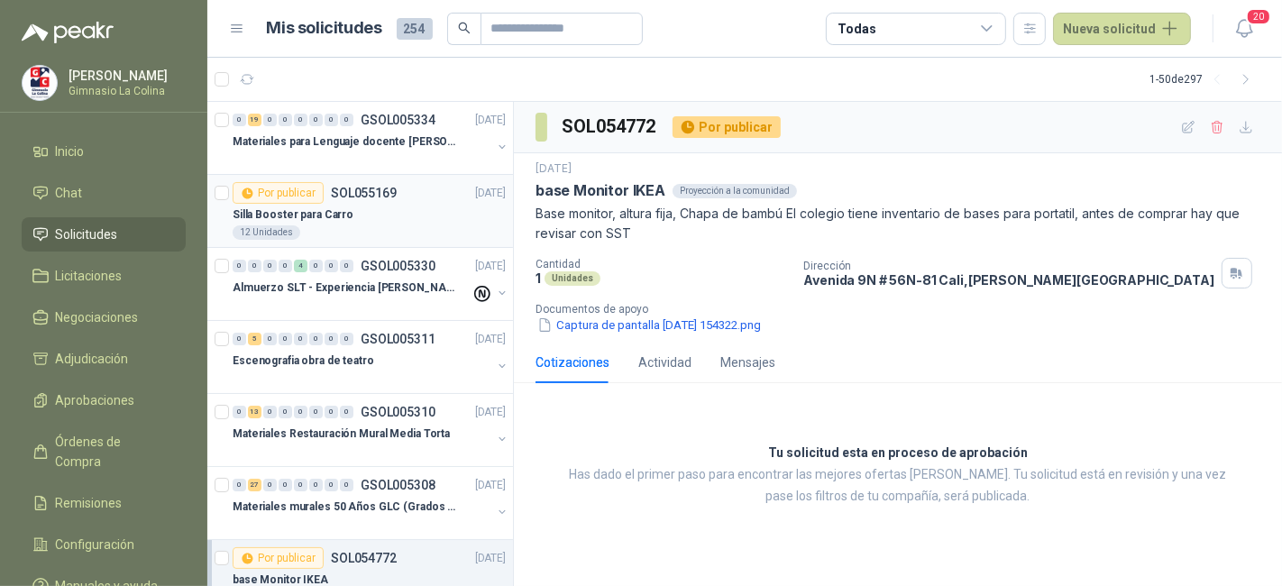
click at [376, 225] on div "12 Unidades" at bounding box center [369, 232] width 273 height 14
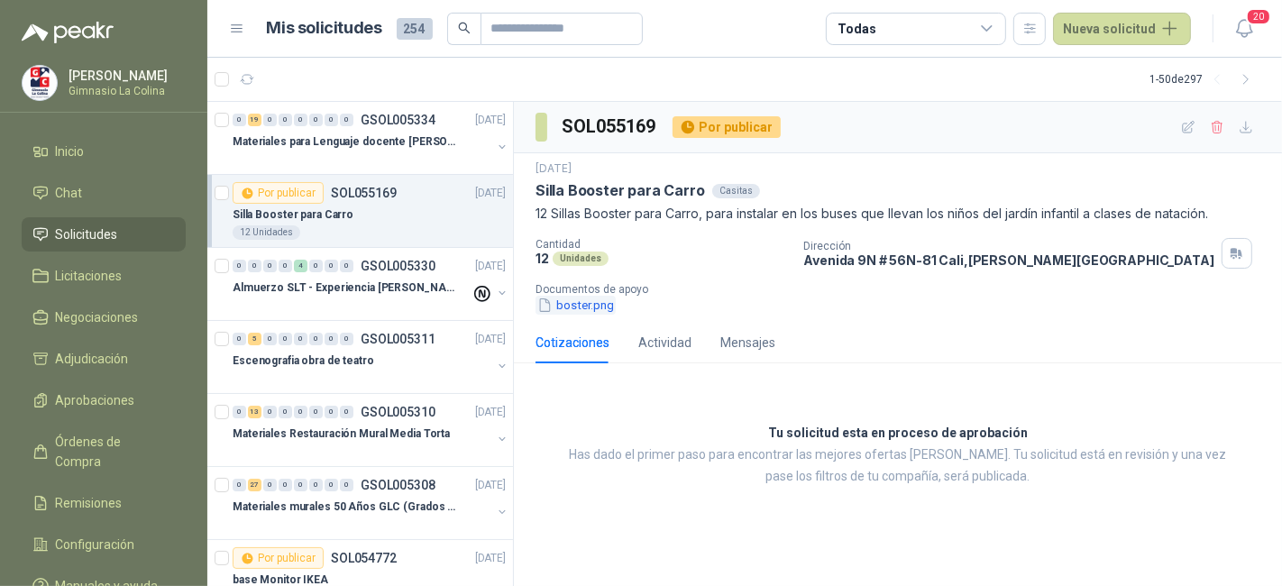
click at [589, 299] on button "boster.png" at bounding box center [576, 305] width 80 height 19
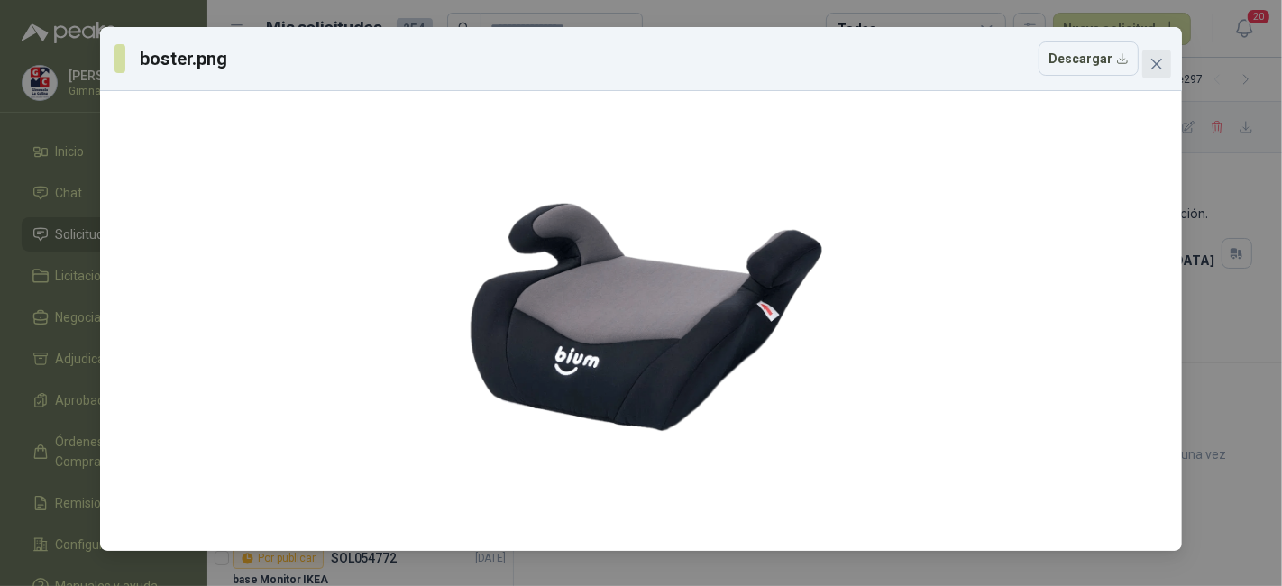
click at [1152, 73] on button "Close" at bounding box center [1157, 64] width 29 height 29
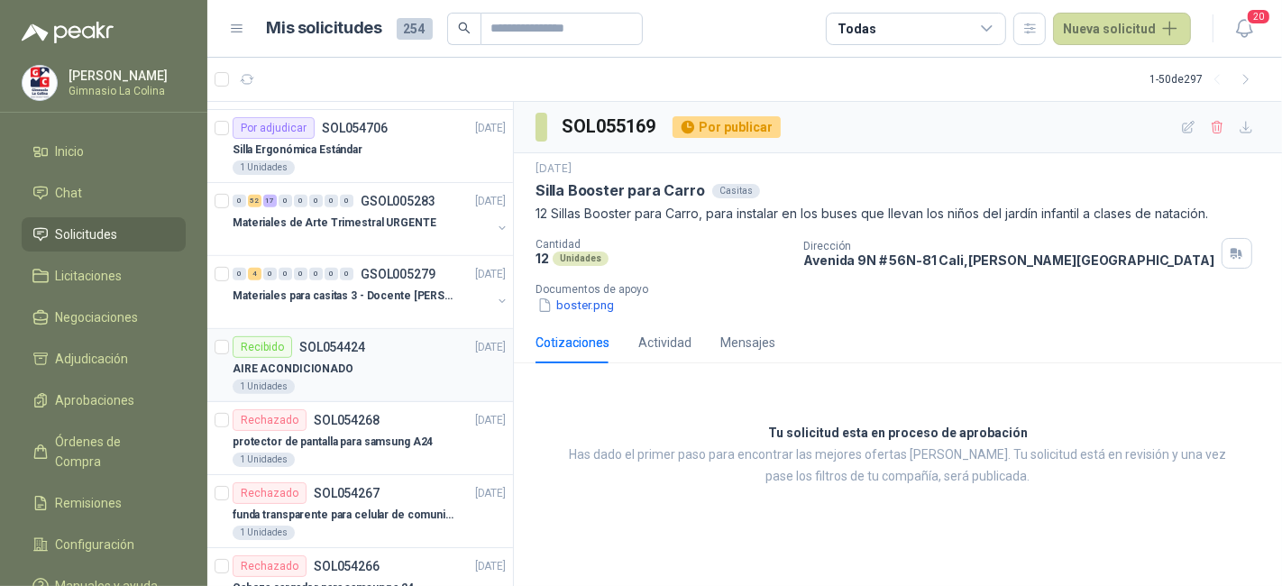
scroll to position [654, 0]
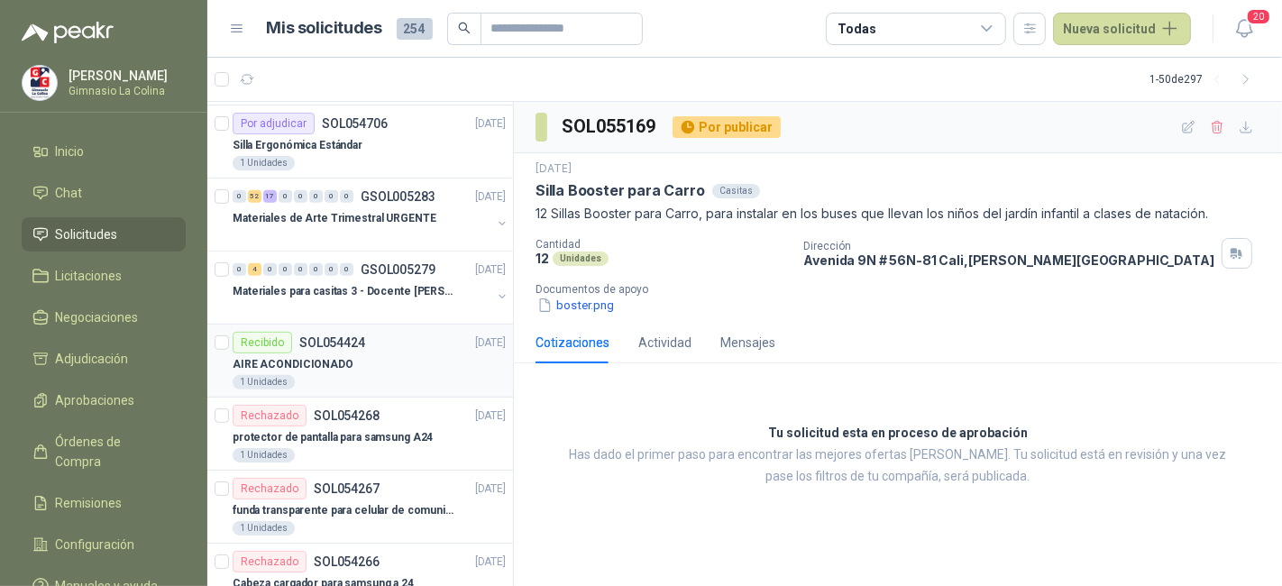
click at [405, 380] on div "1 Unidades" at bounding box center [369, 382] width 273 height 14
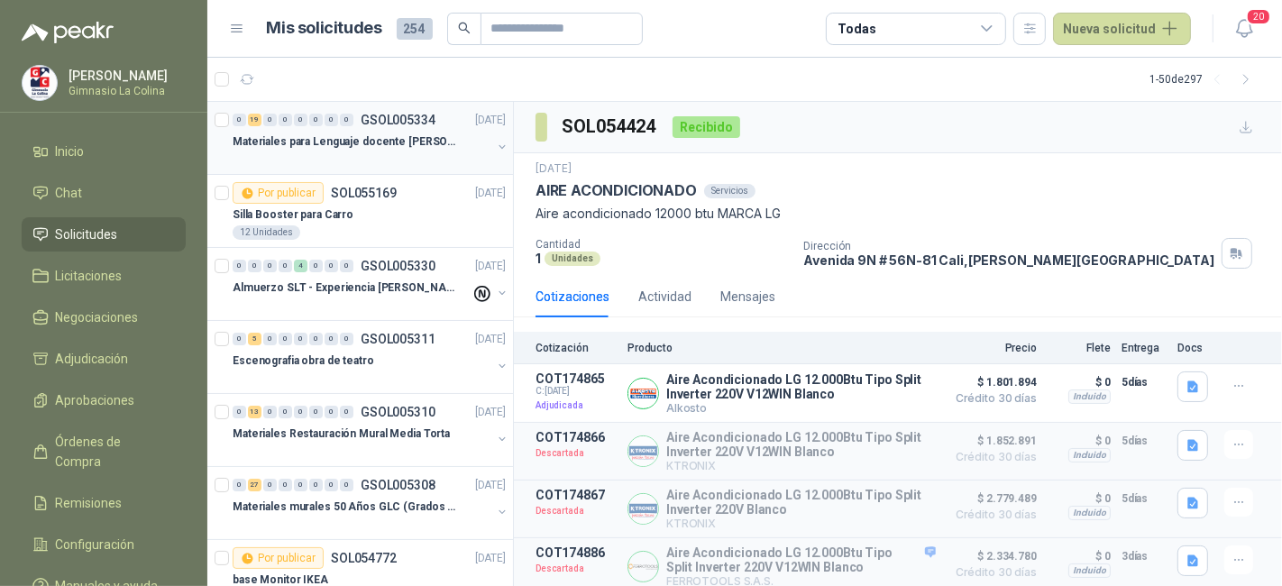
click at [394, 135] on p "Materiales para Lenguaje docente [PERSON_NAME]" at bounding box center [345, 141] width 225 height 17
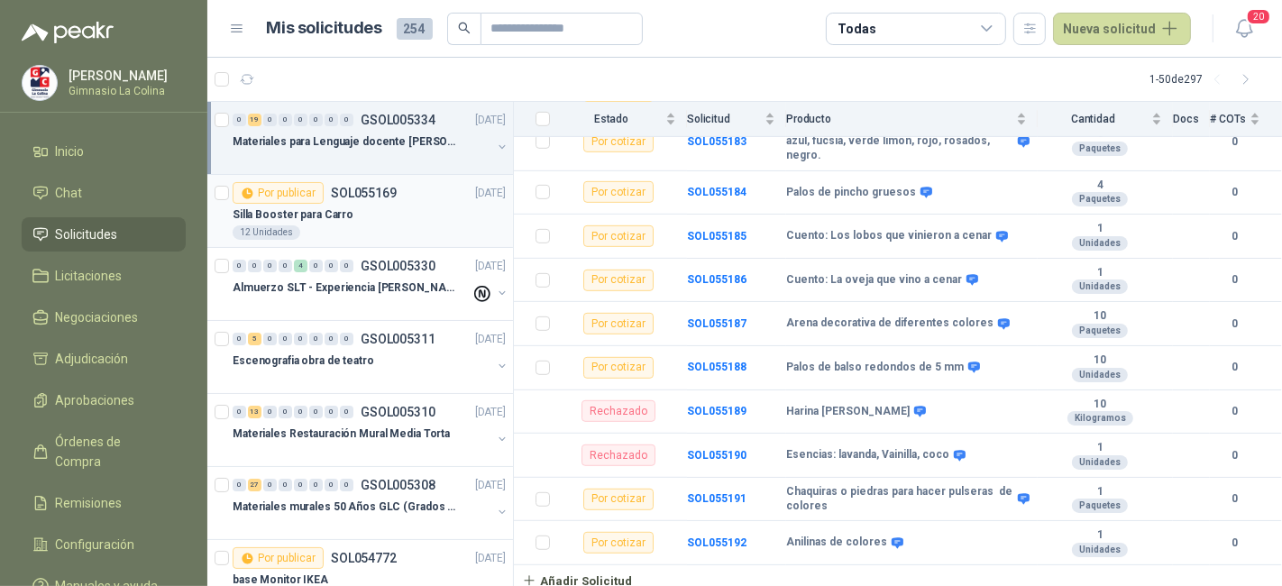
click at [382, 209] on div "Silla Booster para Carro" at bounding box center [369, 215] width 273 height 22
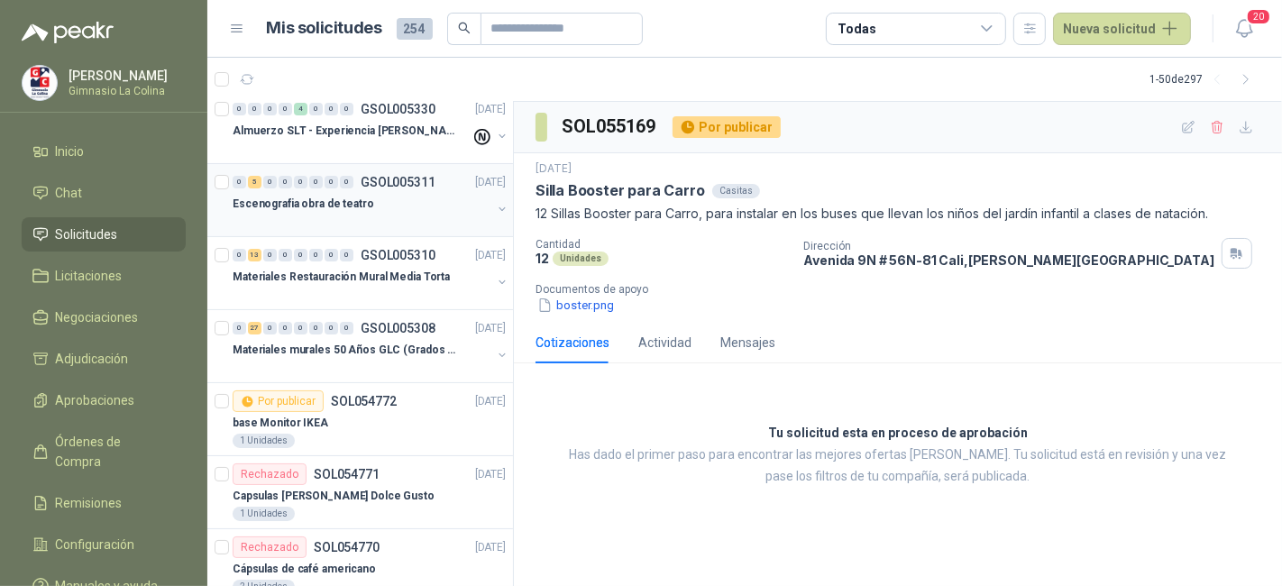
scroll to position [158, 0]
click at [357, 349] on p "Materiales murales 50 Años GLC (Grados 10 y 11)" at bounding box center [345, 349] width 225 height 17
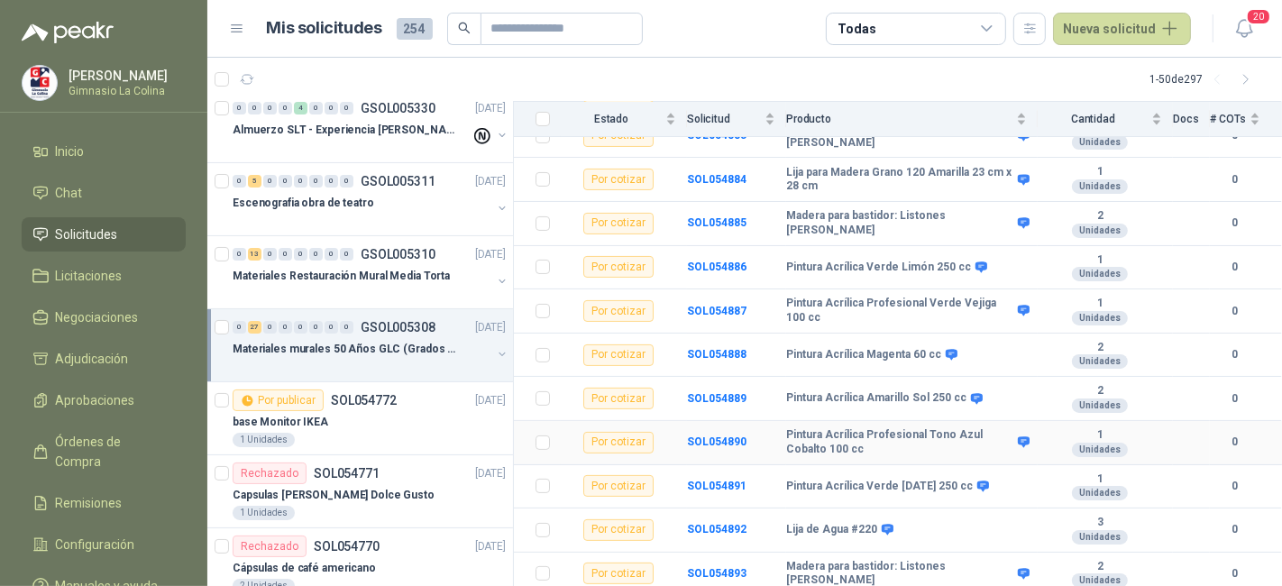
scroll to position [290, 0]
click at [363, 270] on p "Materiales Restauración Mural Media Torta" at bounding box center [341, 276] width 217 height 17
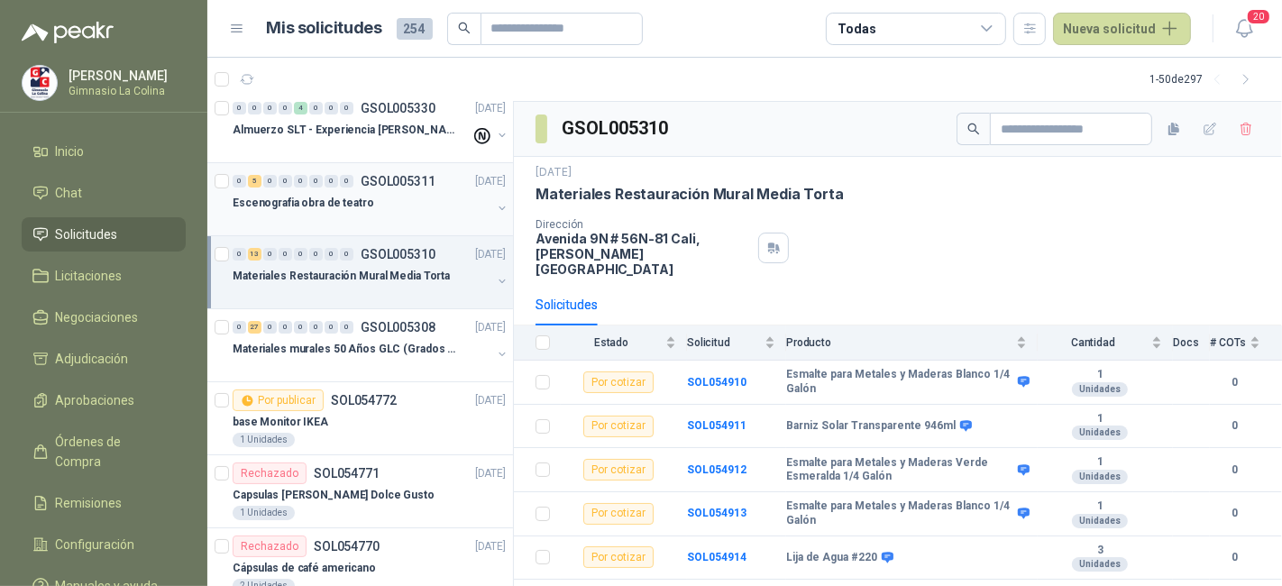
click at [361, 205] on p "Escenografia obra de teatro" at bounding box center [304, 203] width 142 height 17
